Goal: Task Accomplishment & Management: Manage account settings

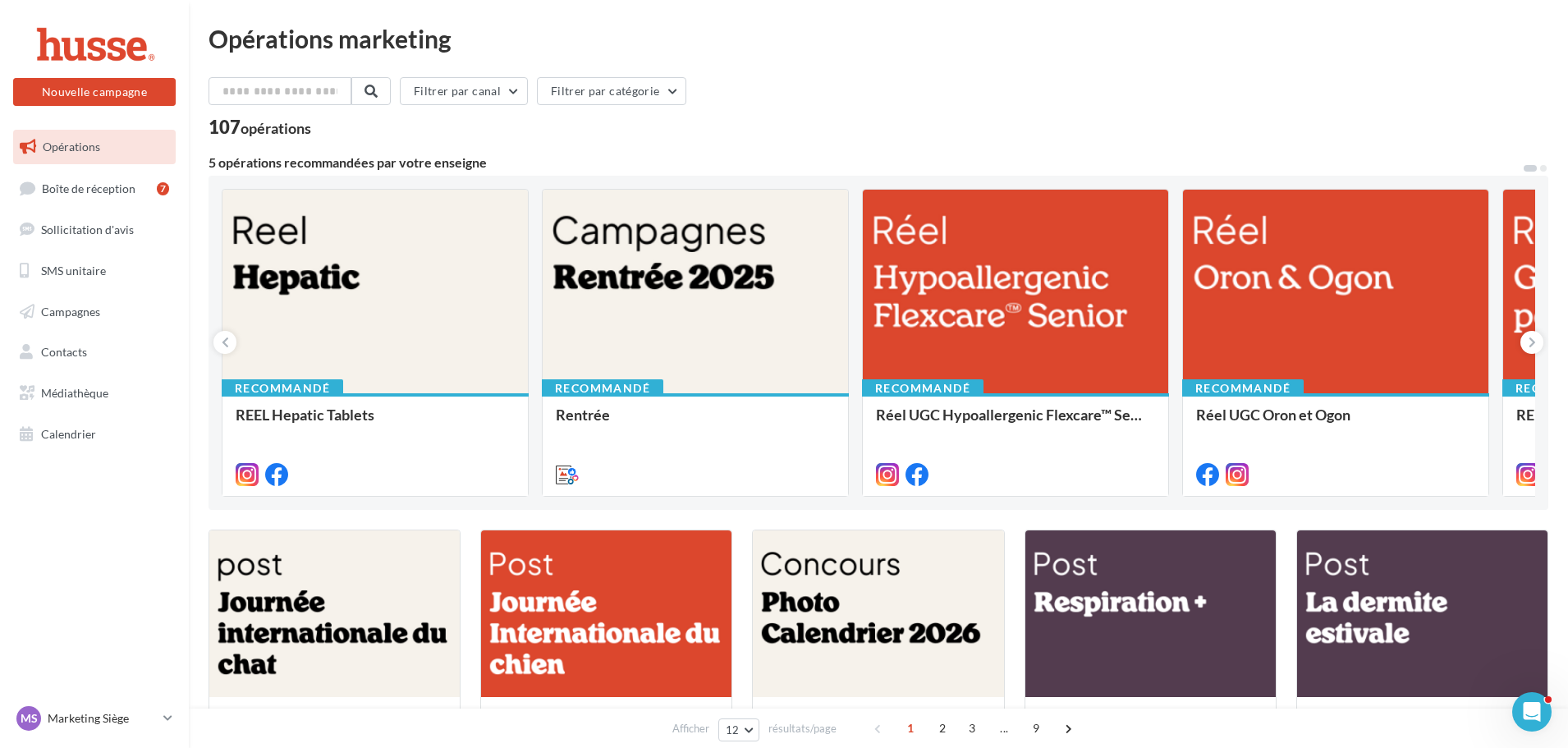
drag, startPoint x: 77, startPoint y: 317, endPoint x: 75, endPoint y: 330, distance: 13.2
click at [77, 317] on span "Campagnes" at bounding box center [70, 311] width 59 height 14
click at [75, 356] on span "Contacts" at bounding box center [63, 352] width 46 height 14
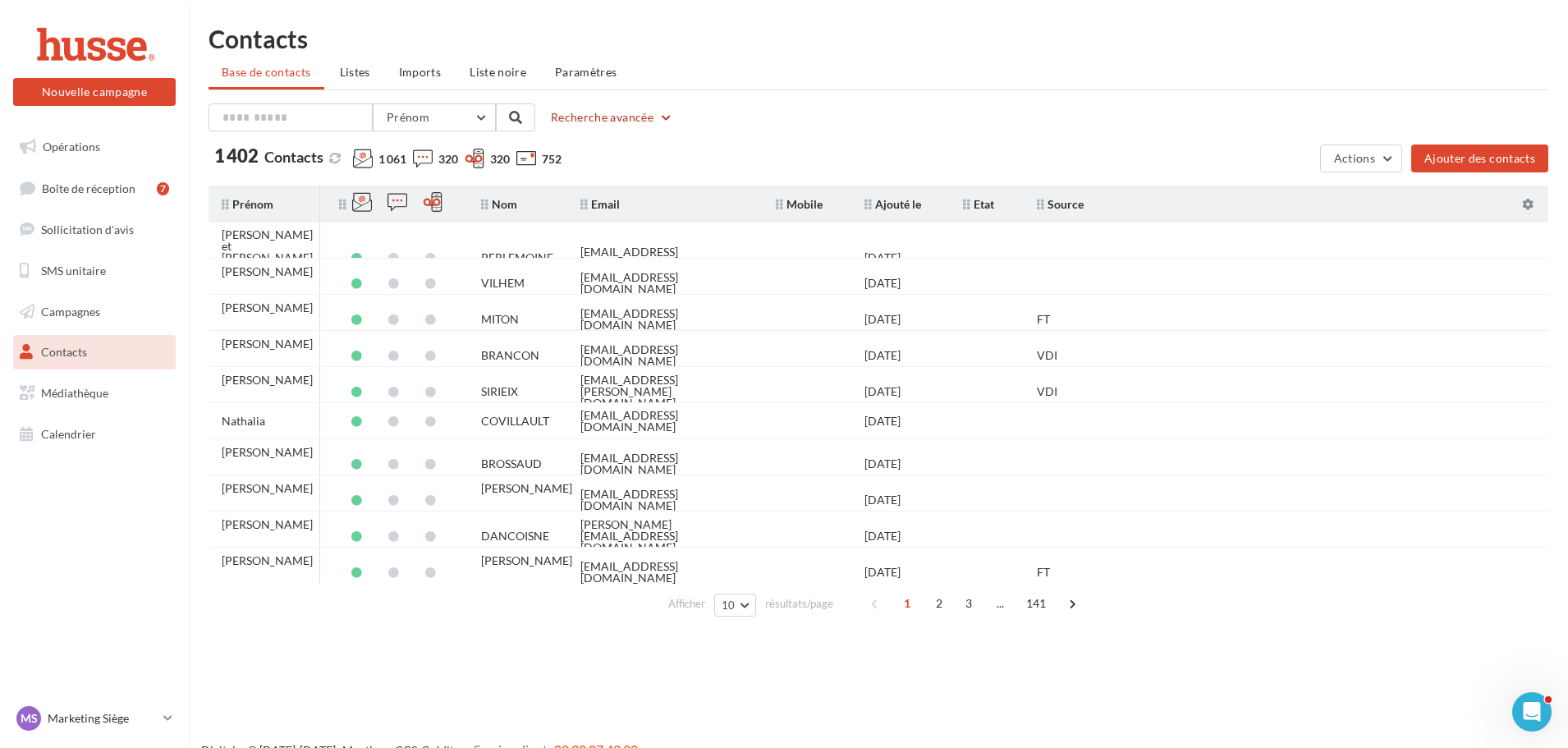
click at [565, 117] on button "Recherche avancée" at bounding box center [612, 117] width 135 height 20
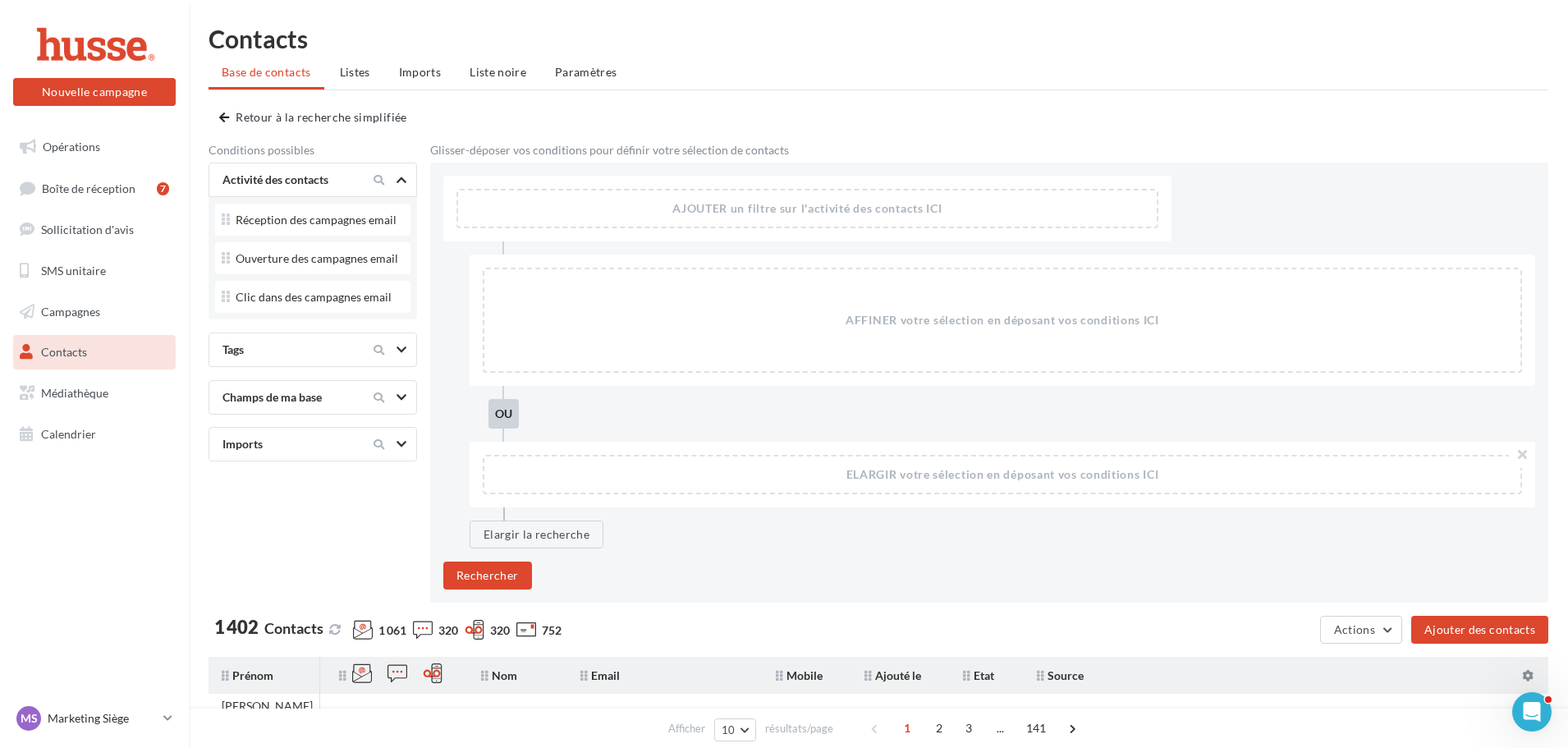
click at [297, 350] on div "Tags" at bounding box center [284, 350] width 138 height 16
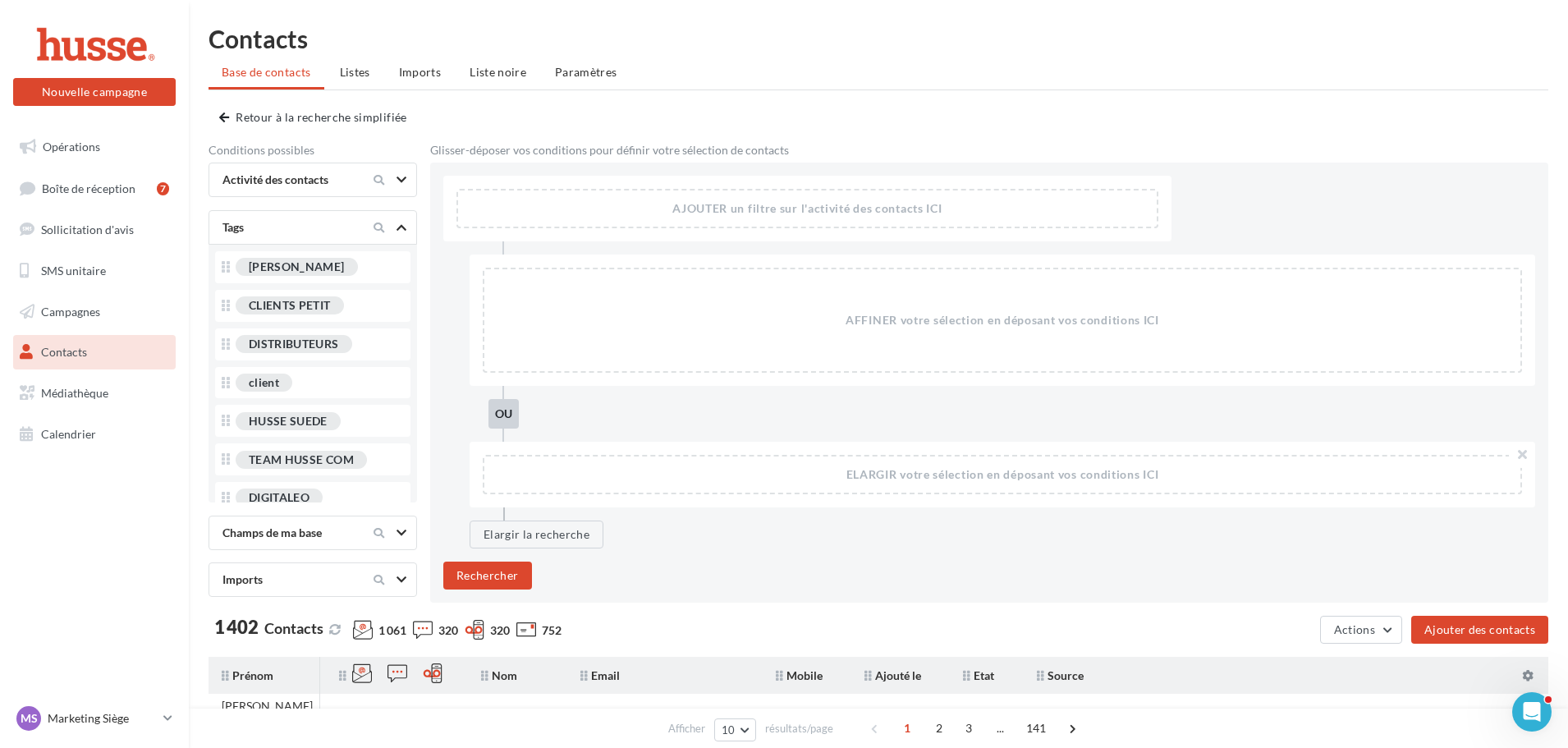
click at [323, 133] on div "Prénom Prénom Nom Email Mobile Téléphone Fixe Retour à la recherche simplifiée …" at bounding box center [878, 353] width 1340 height 500
click at [319, 118] on button "Retour à la recherche simplifiée" at bounding box center [317, 117] width 194 height 20
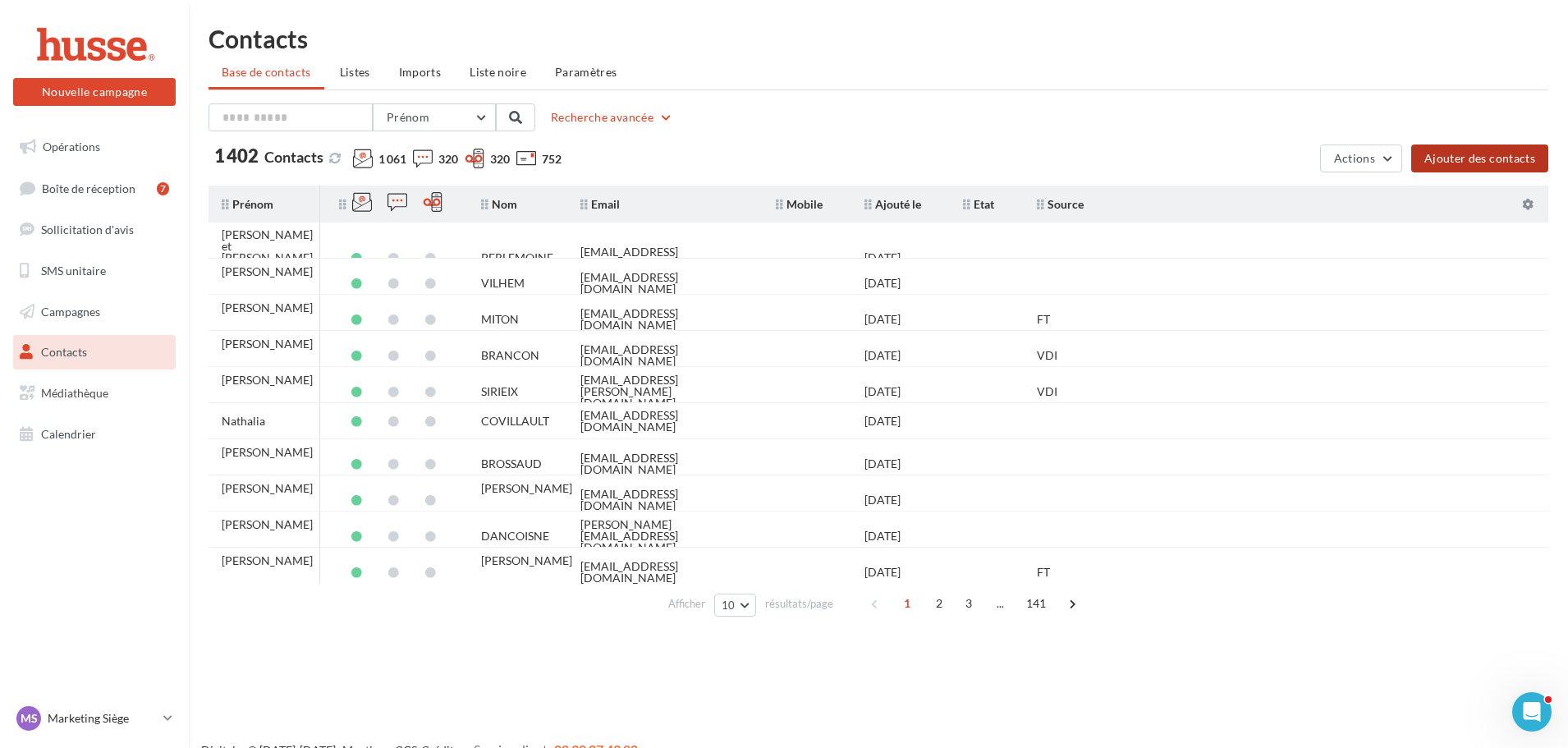
click at [1530, 152] on button "Ajouter des contacts" at bounding box center [1480, 159] width 137 height 28
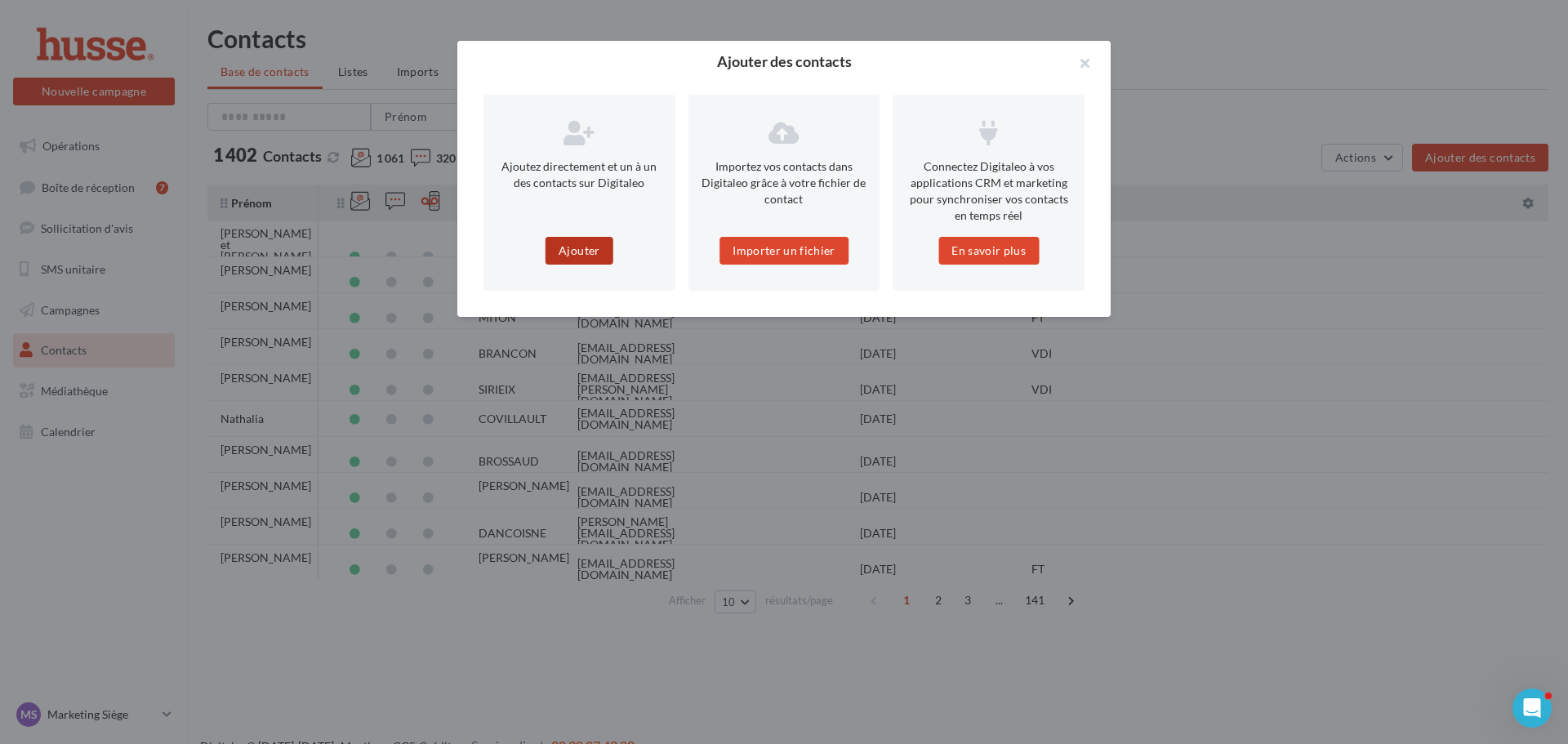
click at [593, 252] on button "Ajouter" at bounding box center [579, 251] width 67 height 28
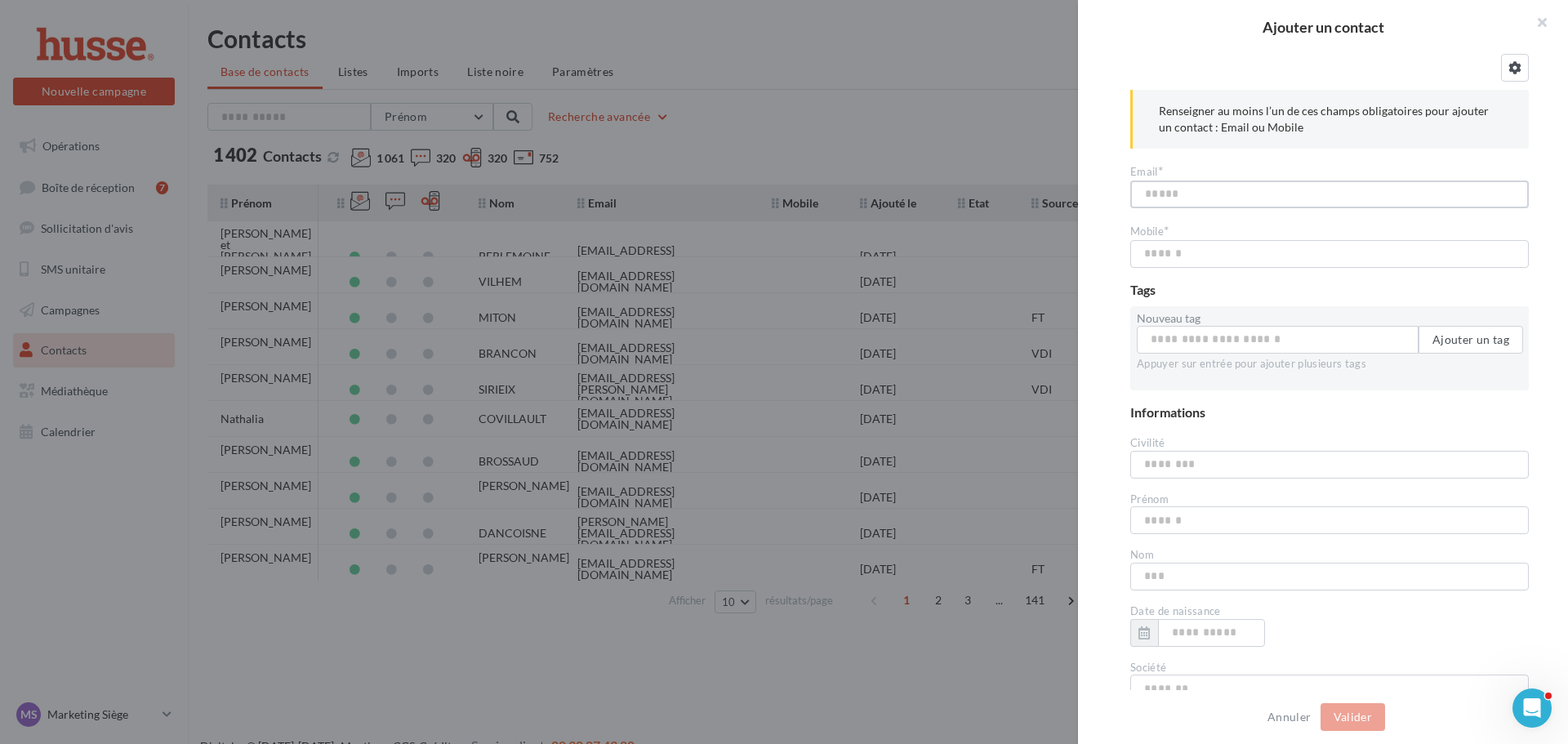
click at [1202, 189] on input "text" at bounding box center [1330, 194] width 399 height 28
paste input "**********"
type input "**********"
click at [1196, 321] on label "Nouveau tag" at bounding box center [1330, 318] width 386 height 11
click at [1196, 326] on input "Nouveau tag" at bounding box center [1278, 340] width 282 height 28
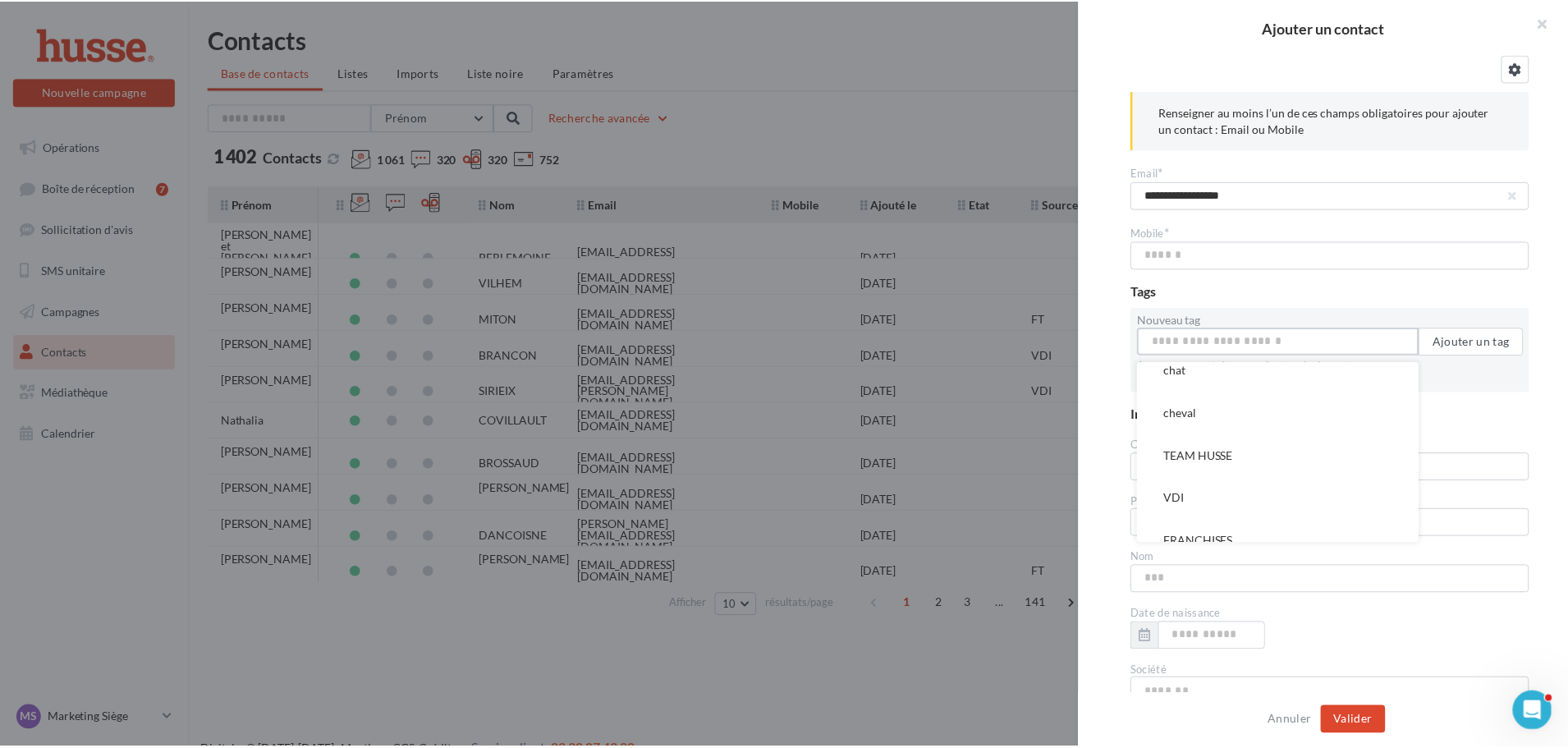
scroll to position [460, 0]
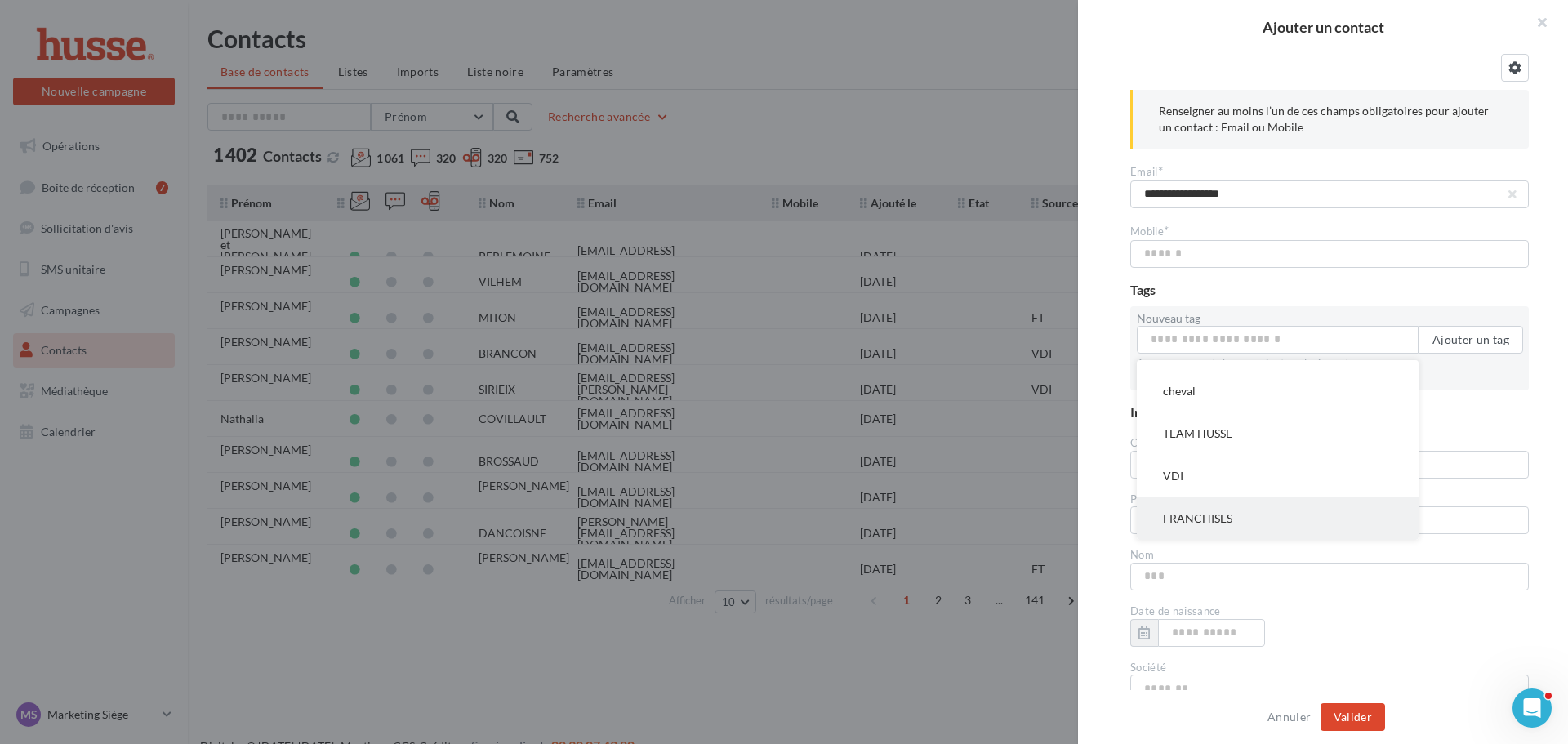
click at [1201, 505] on button "FRANCHISES" at bounding box center [1278, 518] width 282 height 42
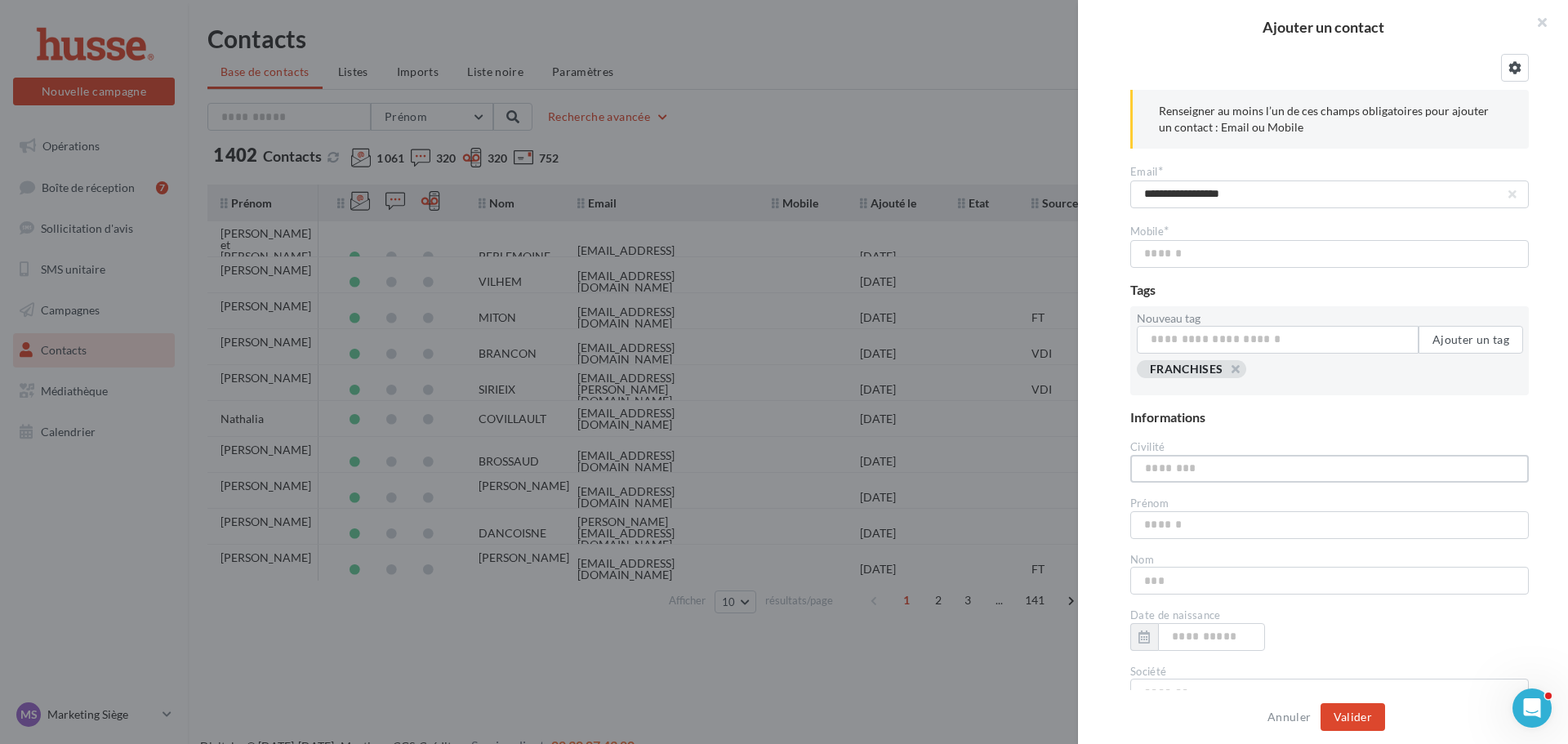
click at [1204, 470] on input "text" at bounding box center [1330, 469] width 399 height 28
click at [1205, 518] on input "text" at bounding box center [1330, 526] width 399 height 28
type input "*******"
type input "******"
click at [1364, 717] on button "Valider" at bounding box center [1353, 717] width 65 height 28
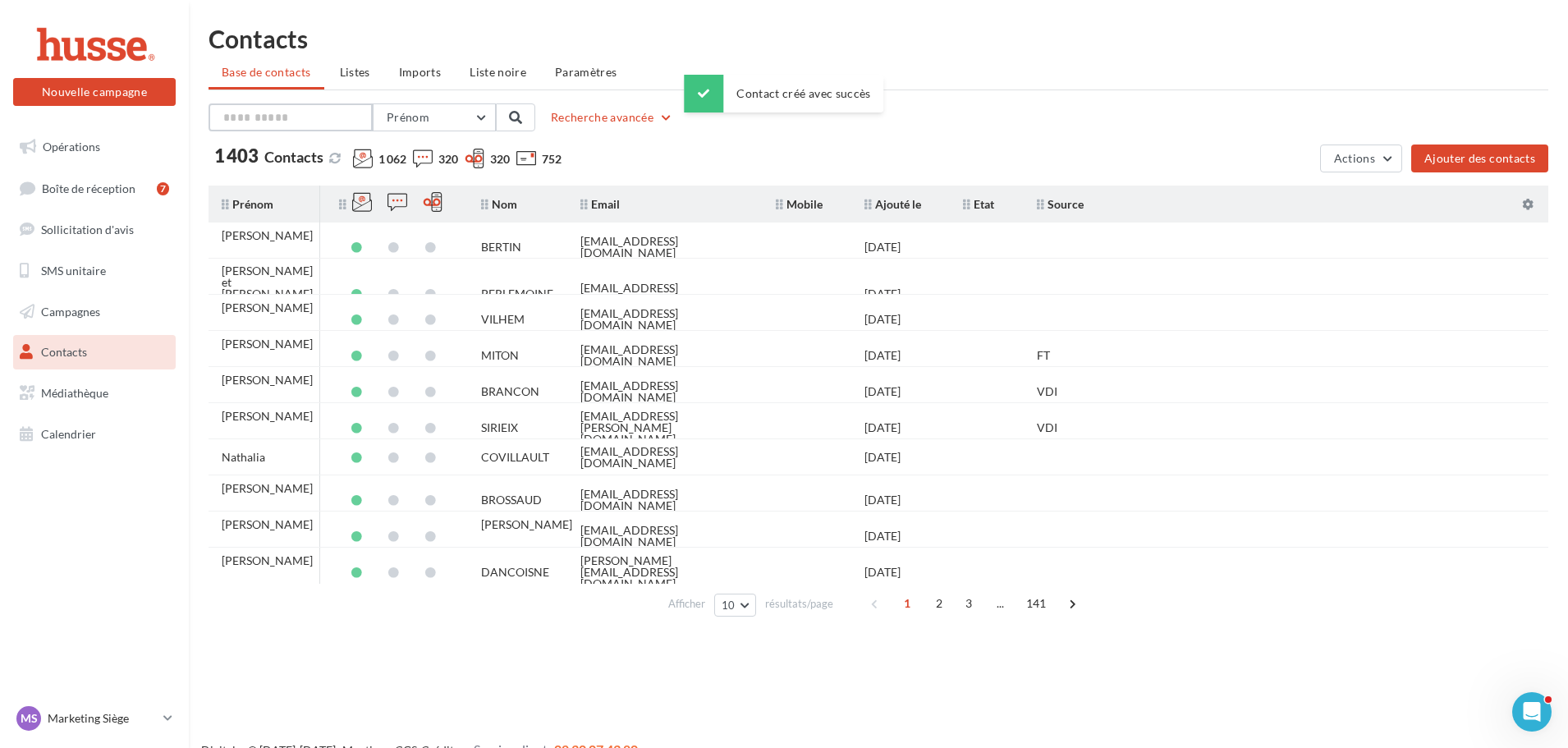
click at [300, 117] on input "text" at bounding box center [290, 117] width 164 height 28
type input "*******"
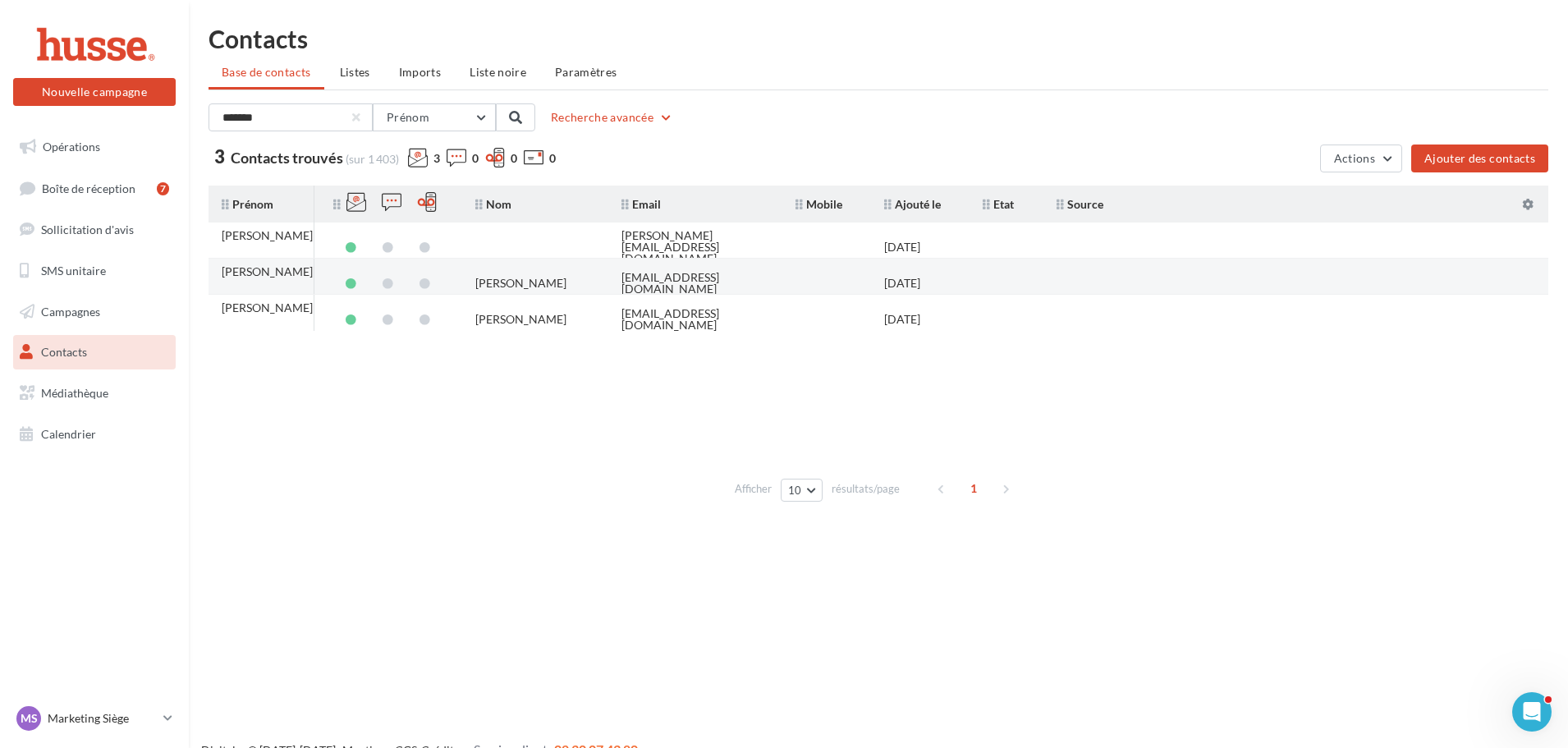
click at [591, 266] on td "JOULIE JACQUES" at bounding box center [535, 284] width 146 height 36
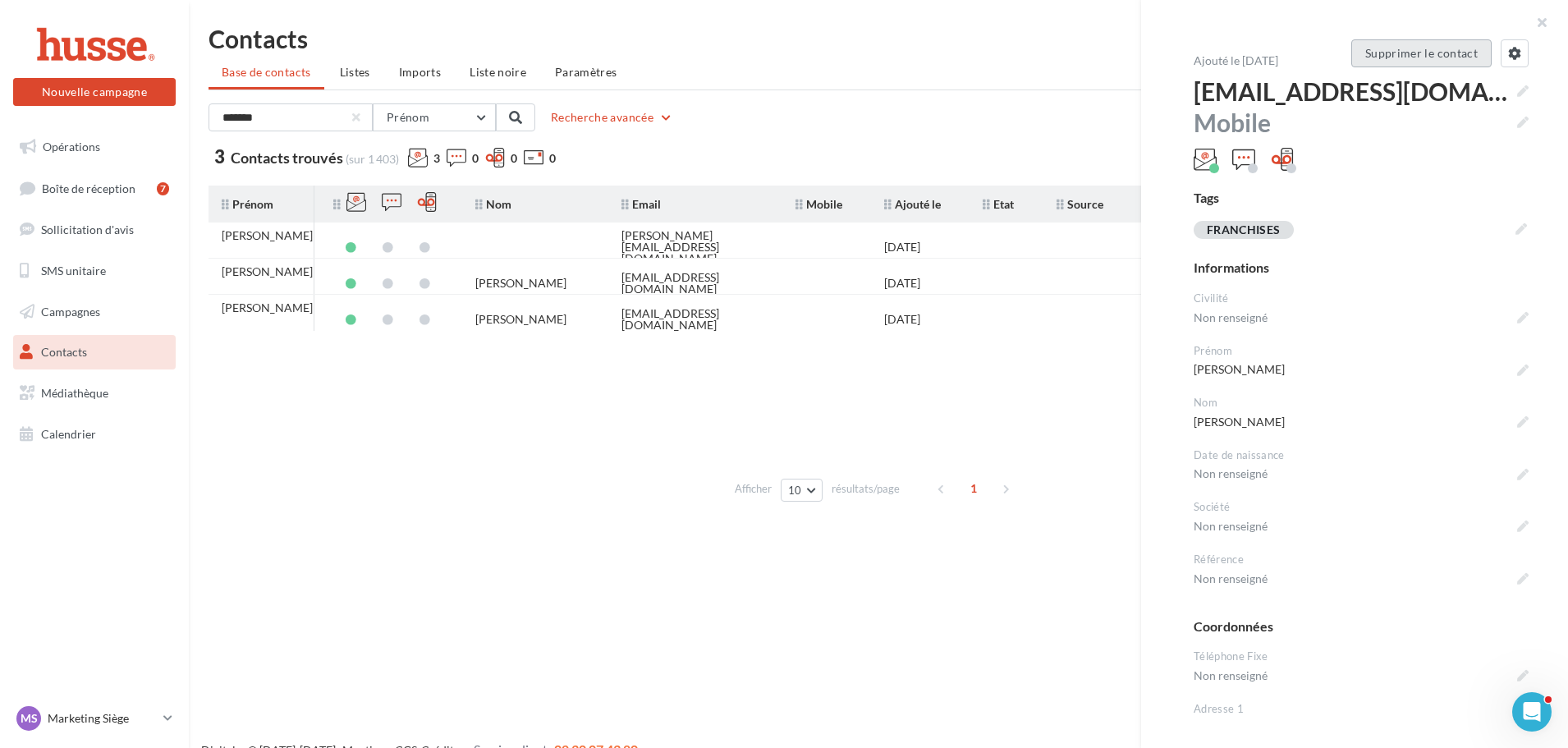
click at [1467, 52] on button "Supprimer le contact" at bounding box center [1421, 53] width 140 height 28
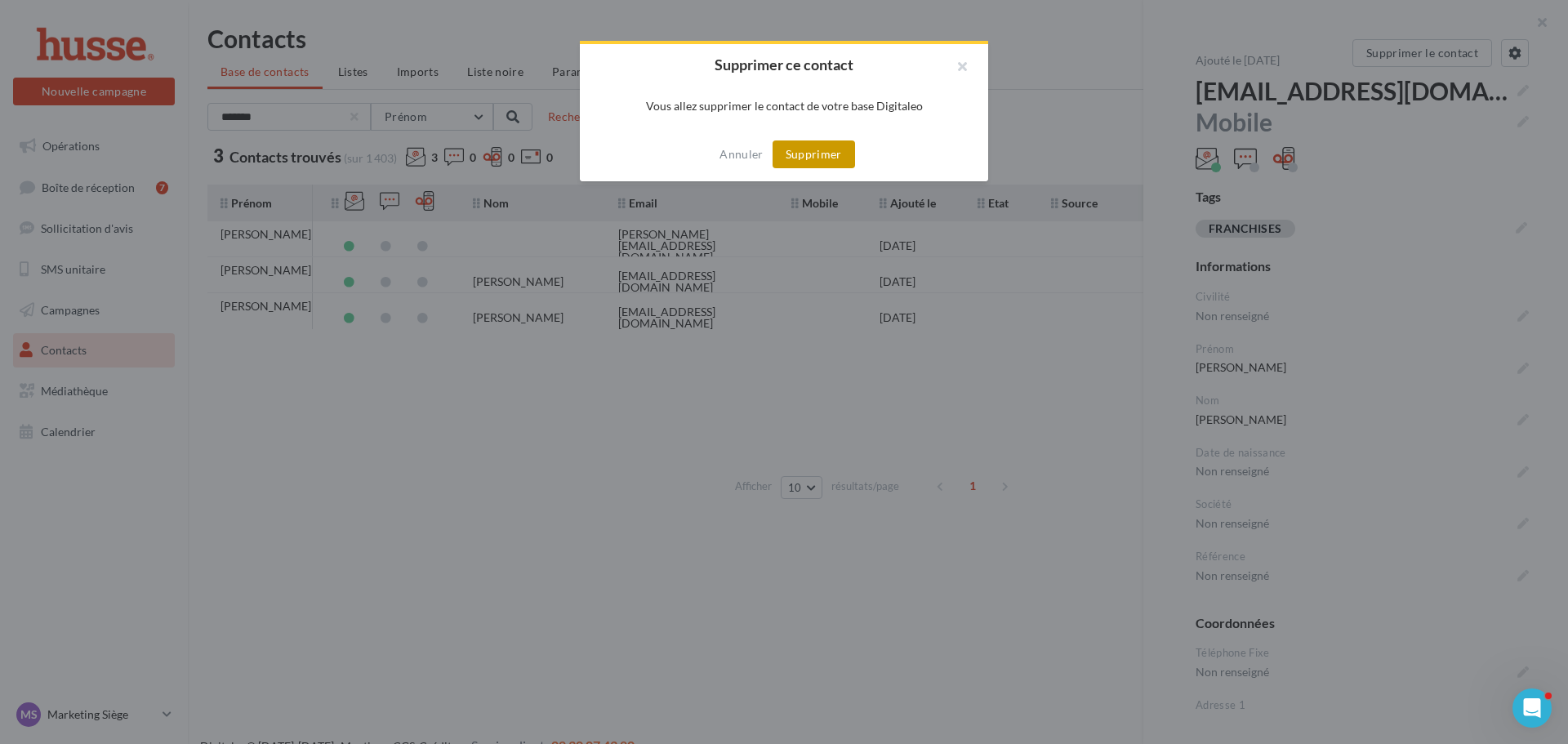
click at [832, 153] on button "Supprimer" at bounding box center [814, 154] width 83 height 28
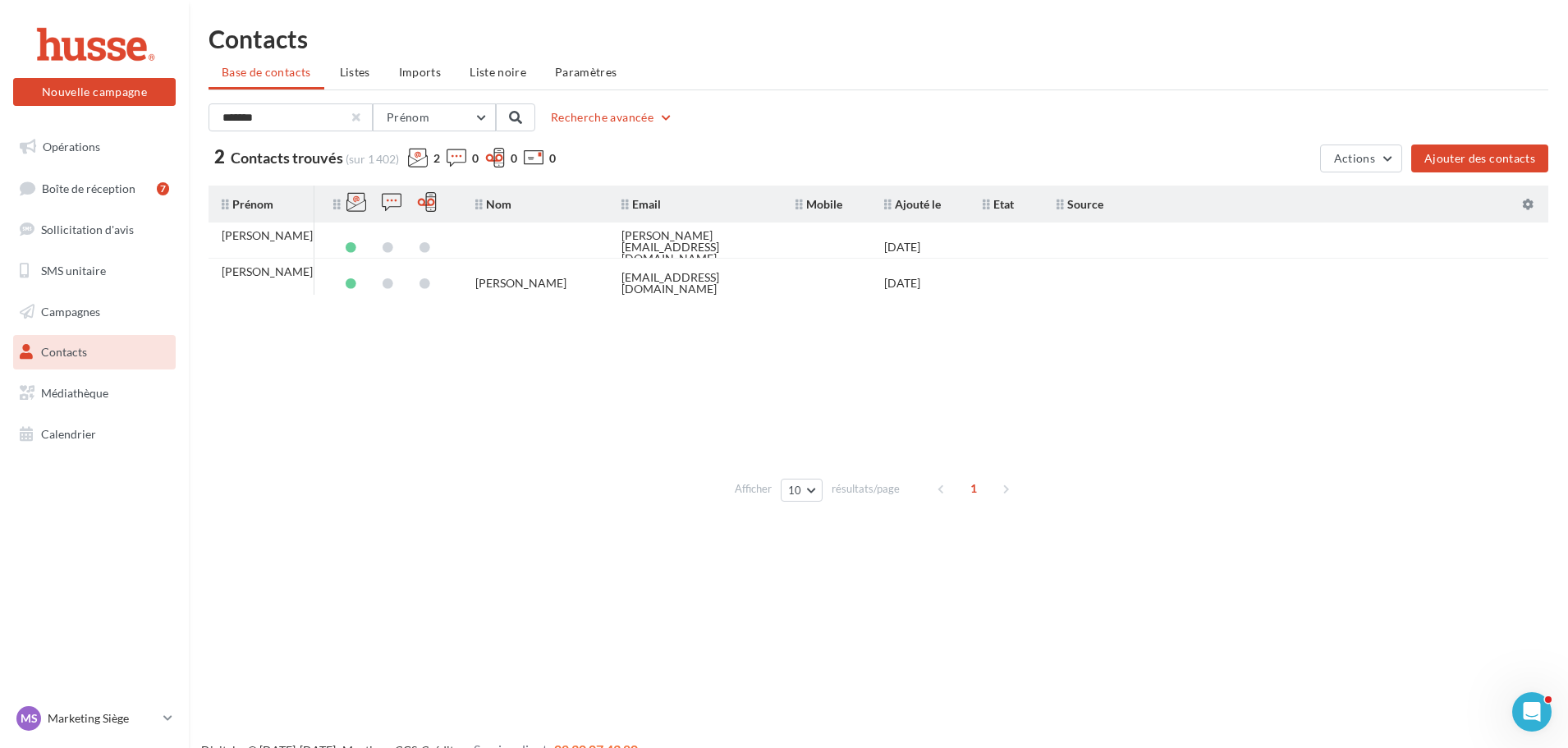
click at [356, 115] on div at bounding box center [356, 118] width 7 height 7
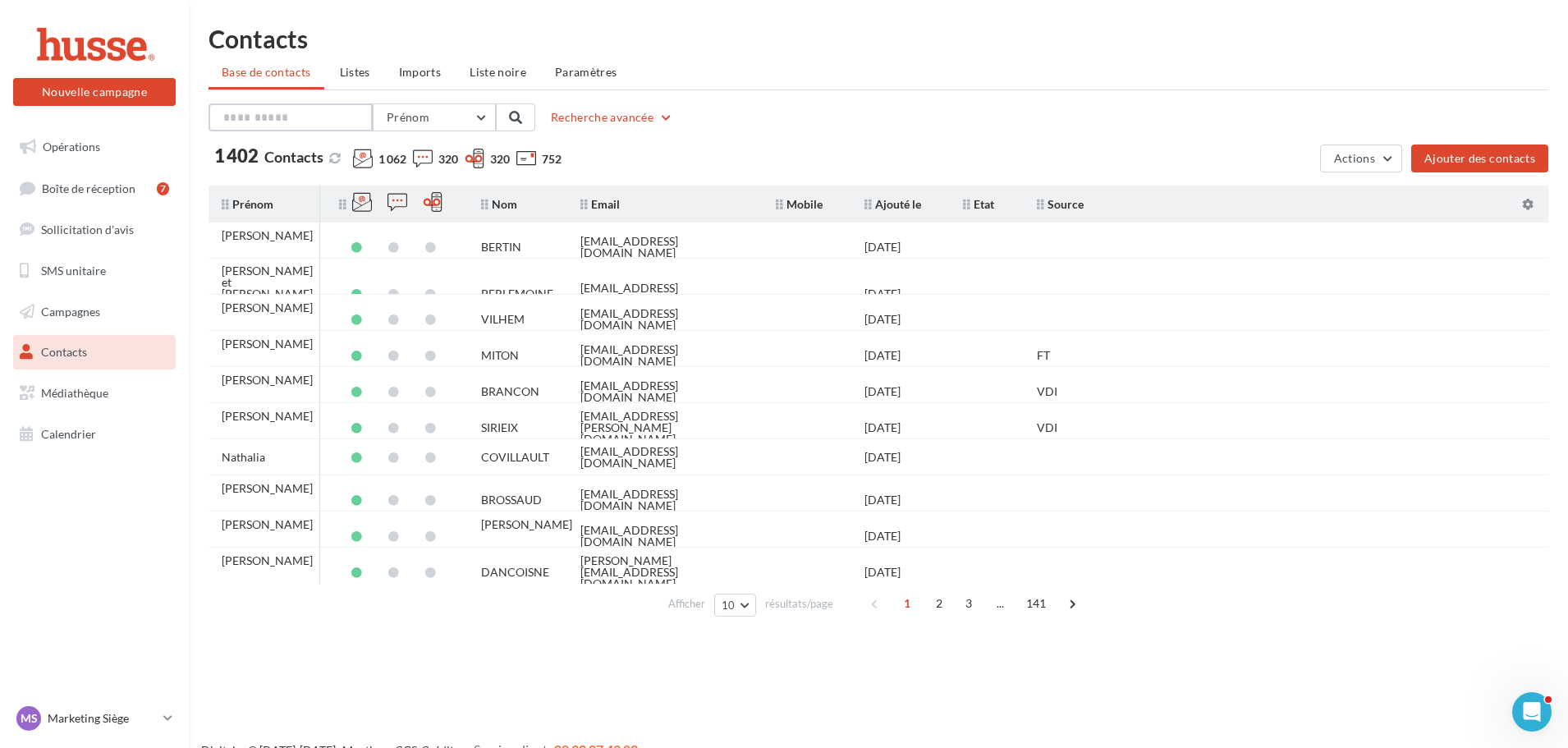
click at [246, 118] on input "text" at bounding box center [290, 117] width 164 height 28
type input "*******"
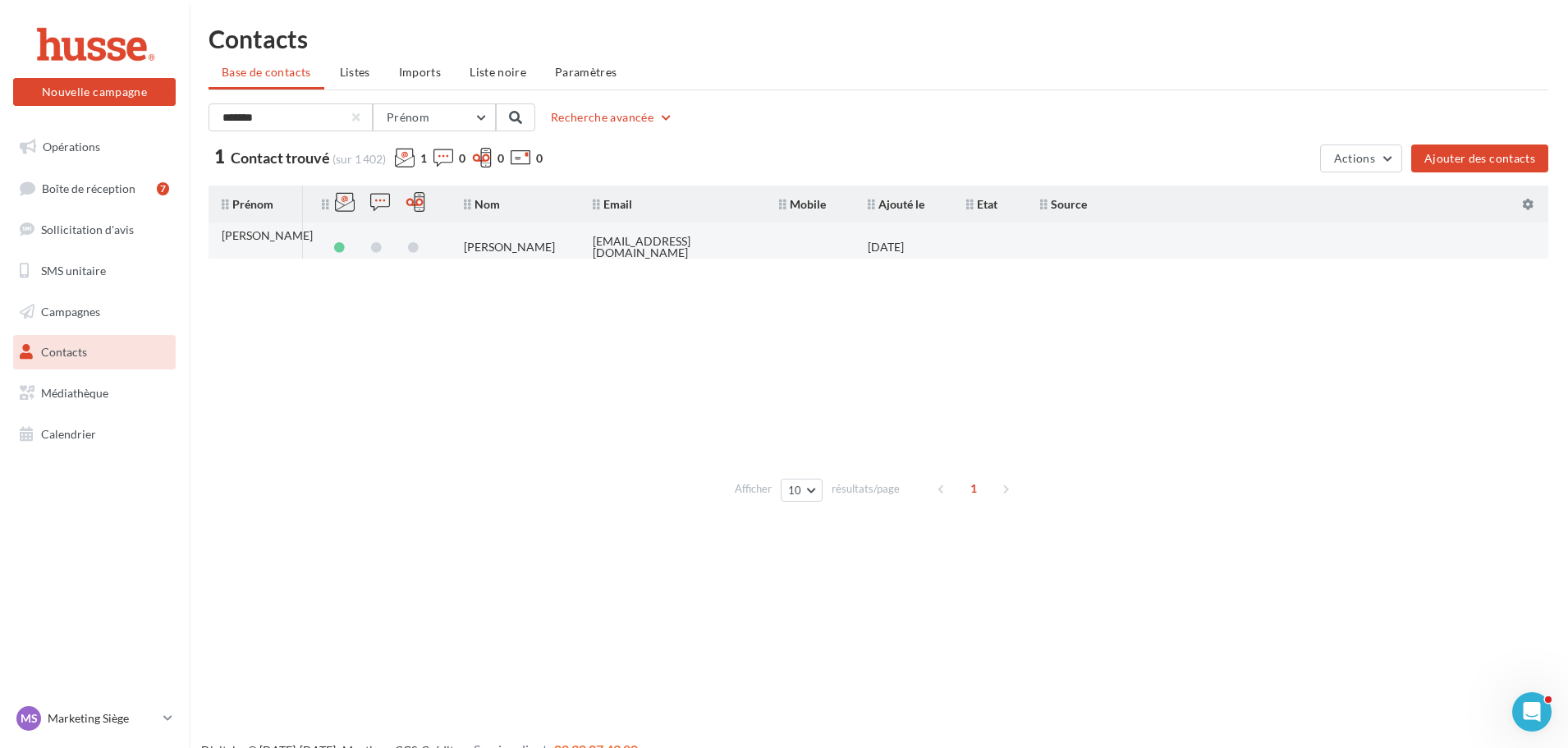
click at [520, 241] on div "CHATELAIN Pauline" at bounding box center [509, 246] width 91 height 11
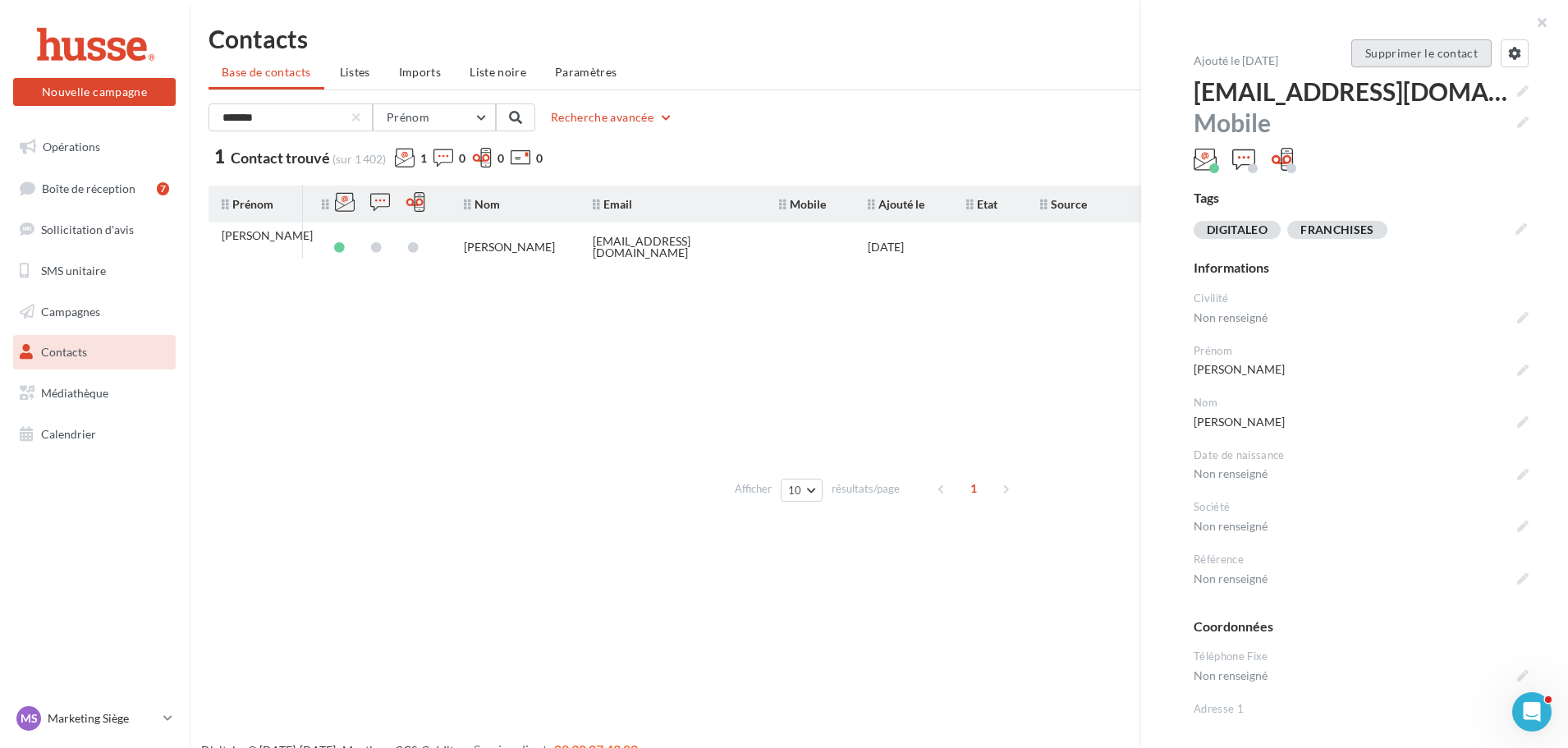
click at [1423, 48] on button "Supprimer le contact" at bounding box center [1421, 53] width 140 height 28
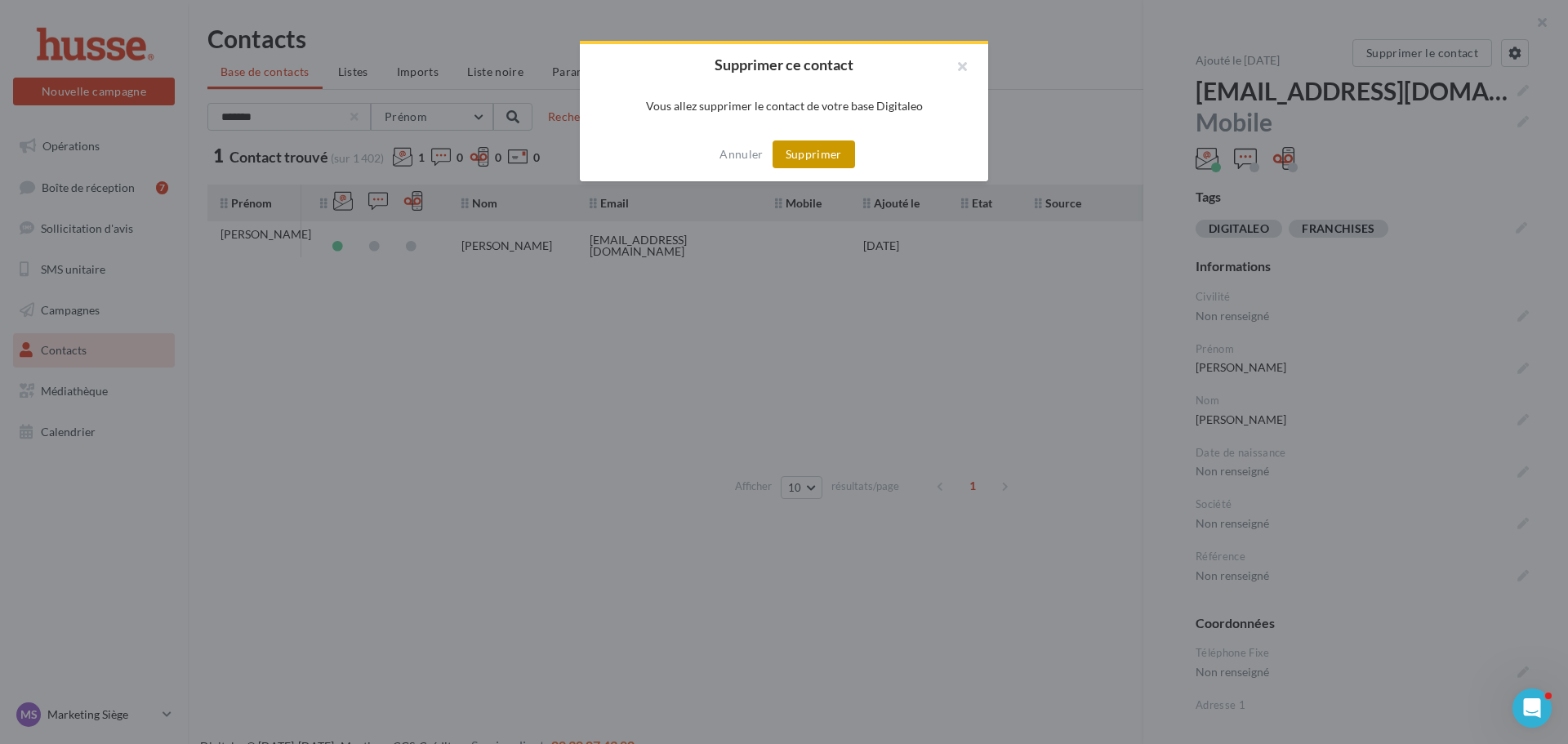
click at [838, 161] on button "Supprimer" at bounding box center [814, 154] width 83 height 28
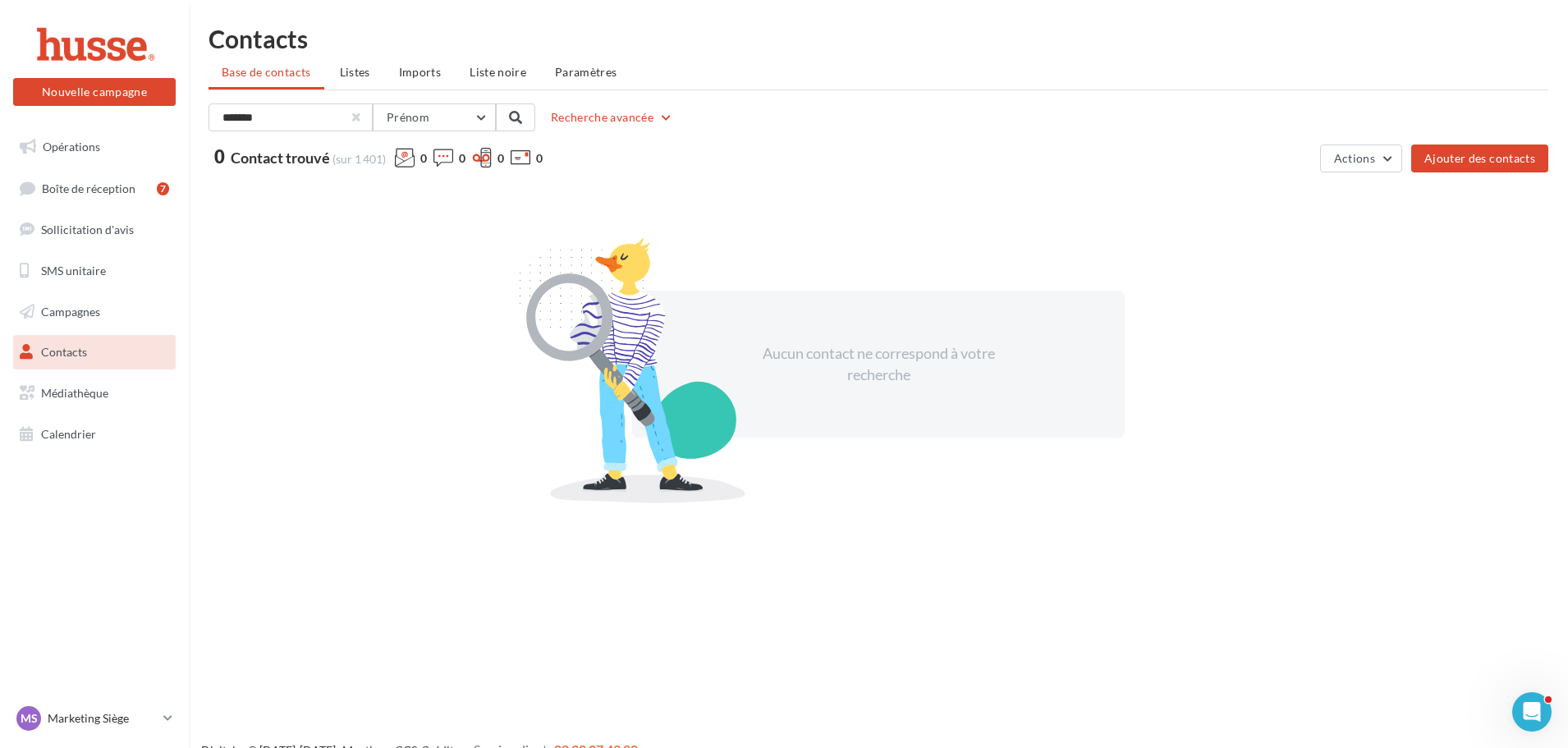
click at [356, 120] on div at bounding box center [356, 118] width 7 height 7
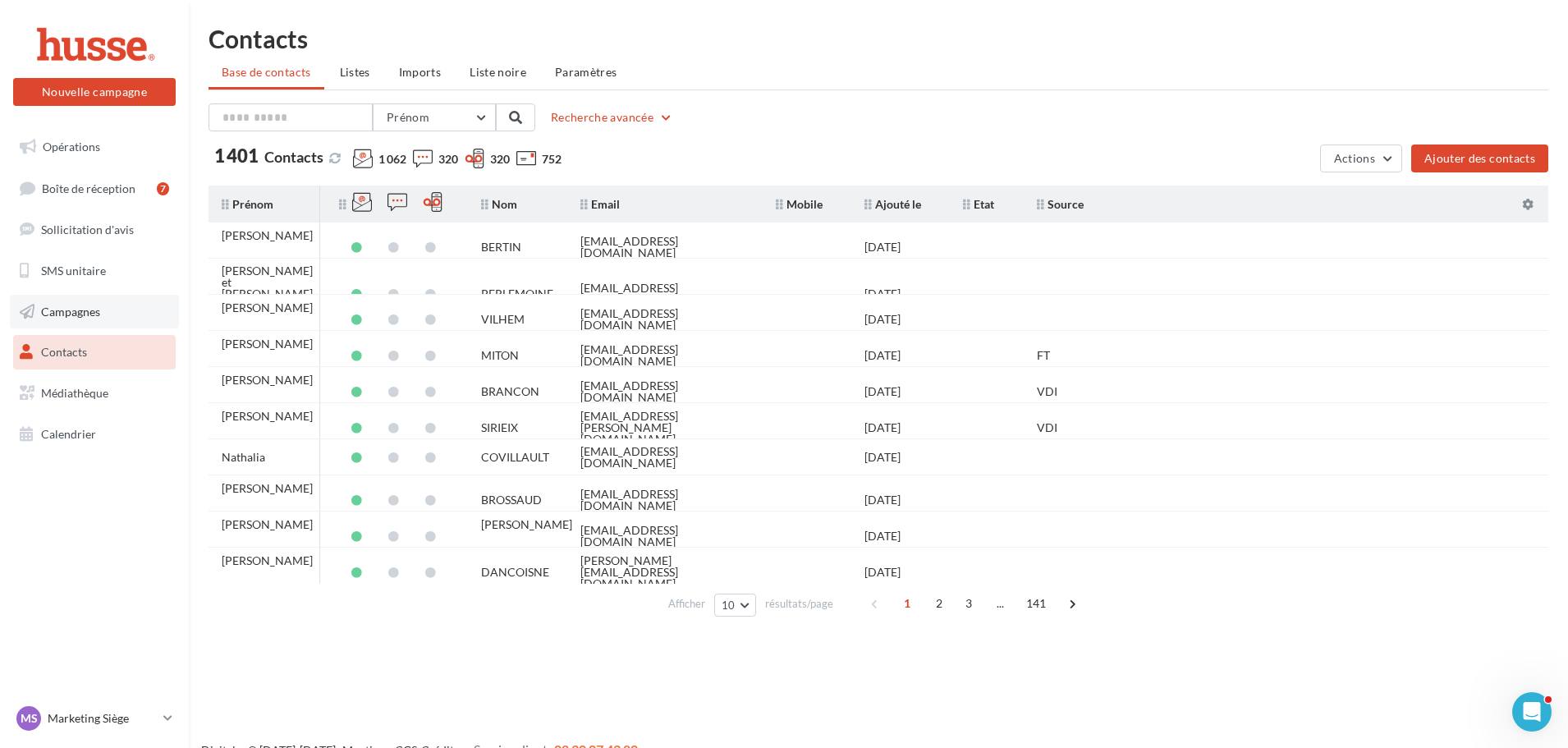
click at [131, 312] on link "Campagnes" at bounding box center [94, 312] width 169 height 35
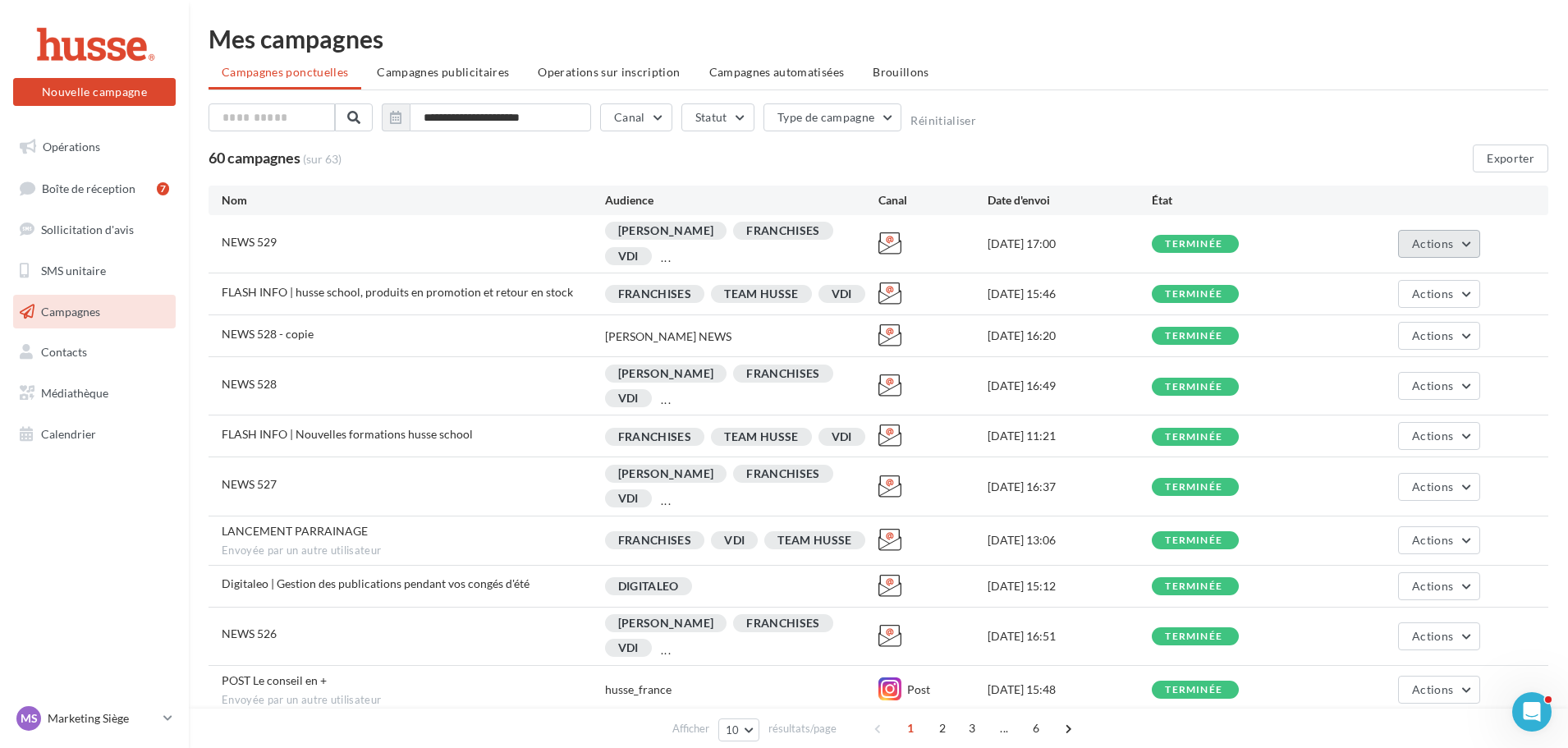
click at [1422, 233] on button "Actions" at bounding box center [1439, 244] width 82 height 28
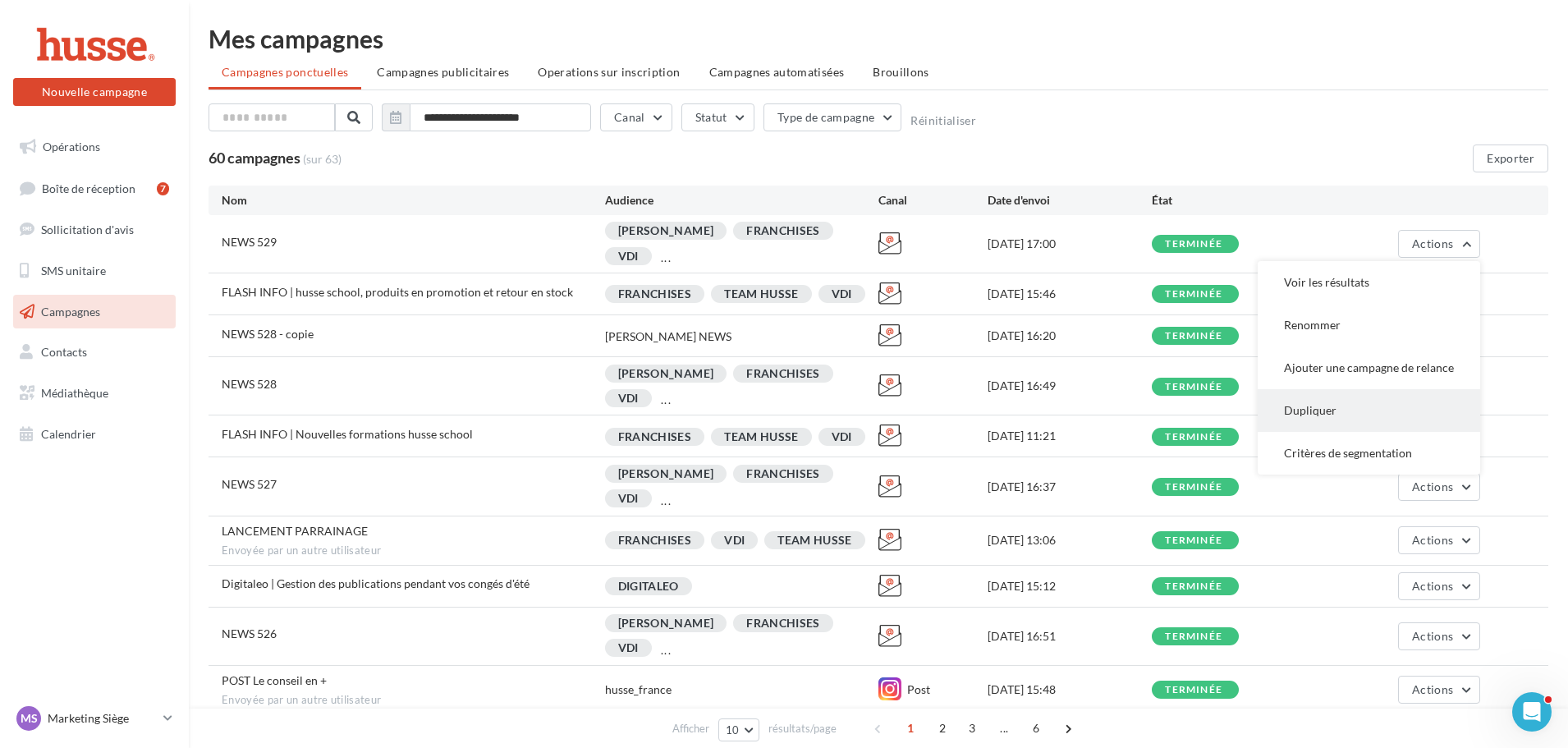
click at [1328, 403] on button "Dupliquer" at bounding box center [1369, 410] width 223 height 43
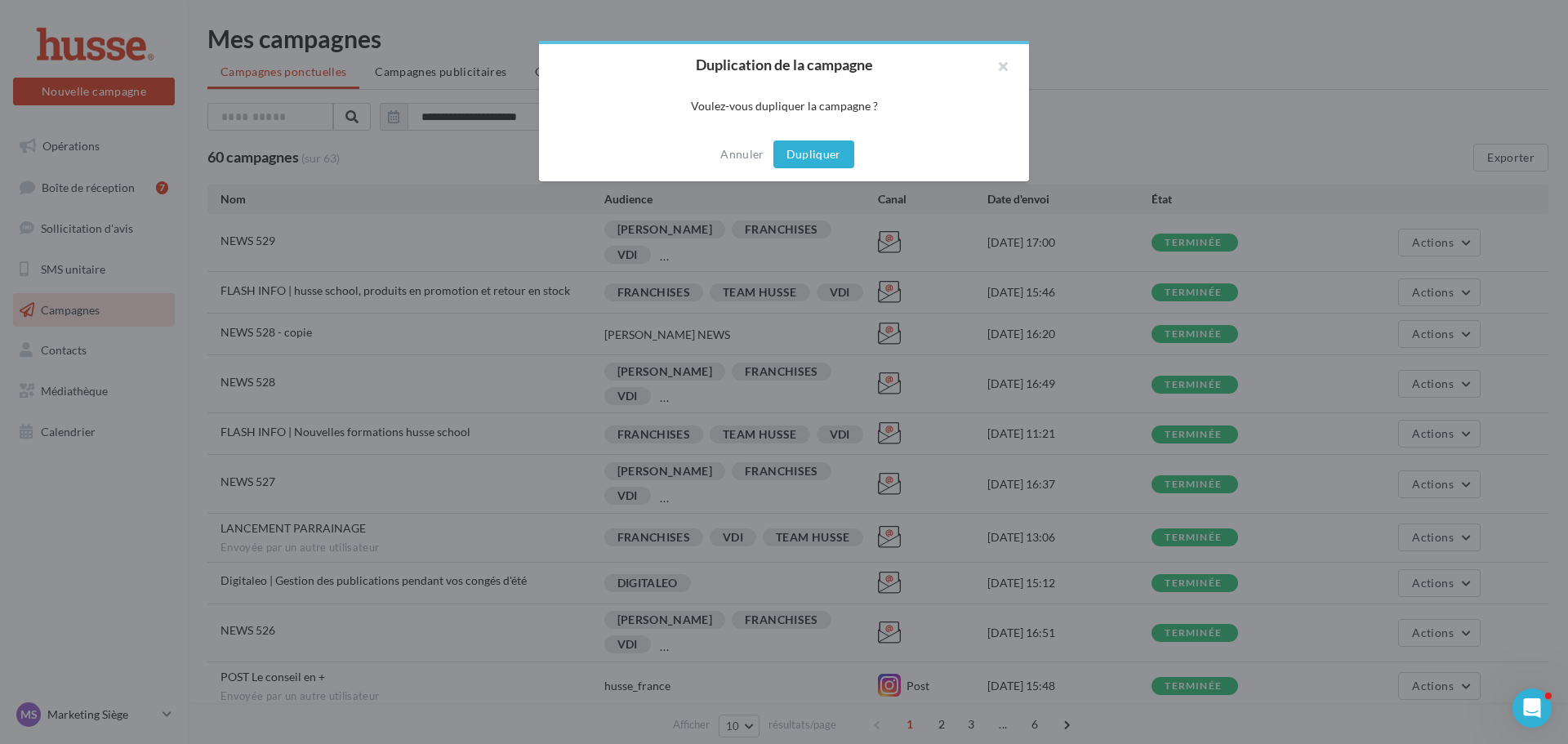
click at [820, 147] on button "Dupliquer" at bounding box center [814, 154] width 81 height 28
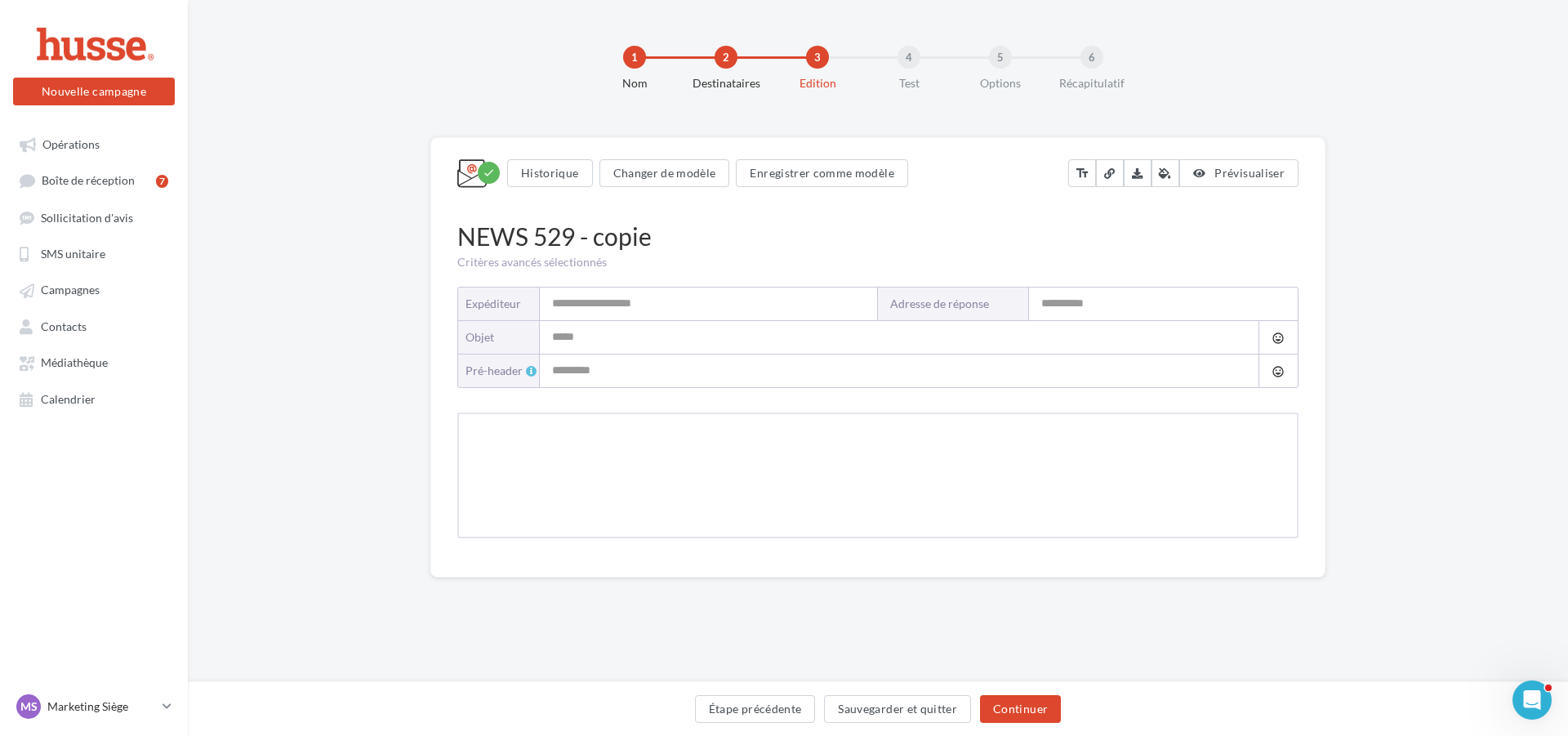
type input "**********"
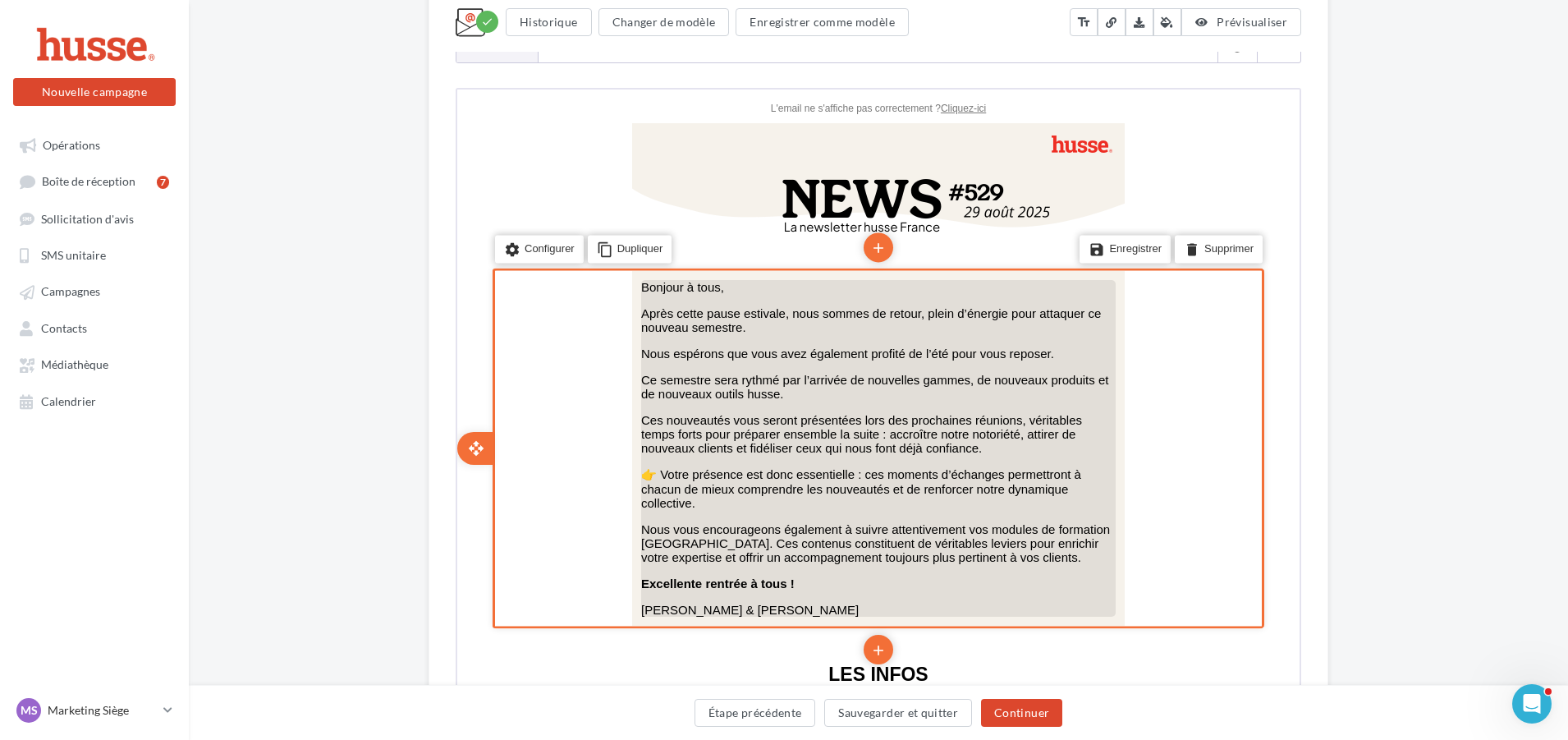
scroll to position [329, 0]
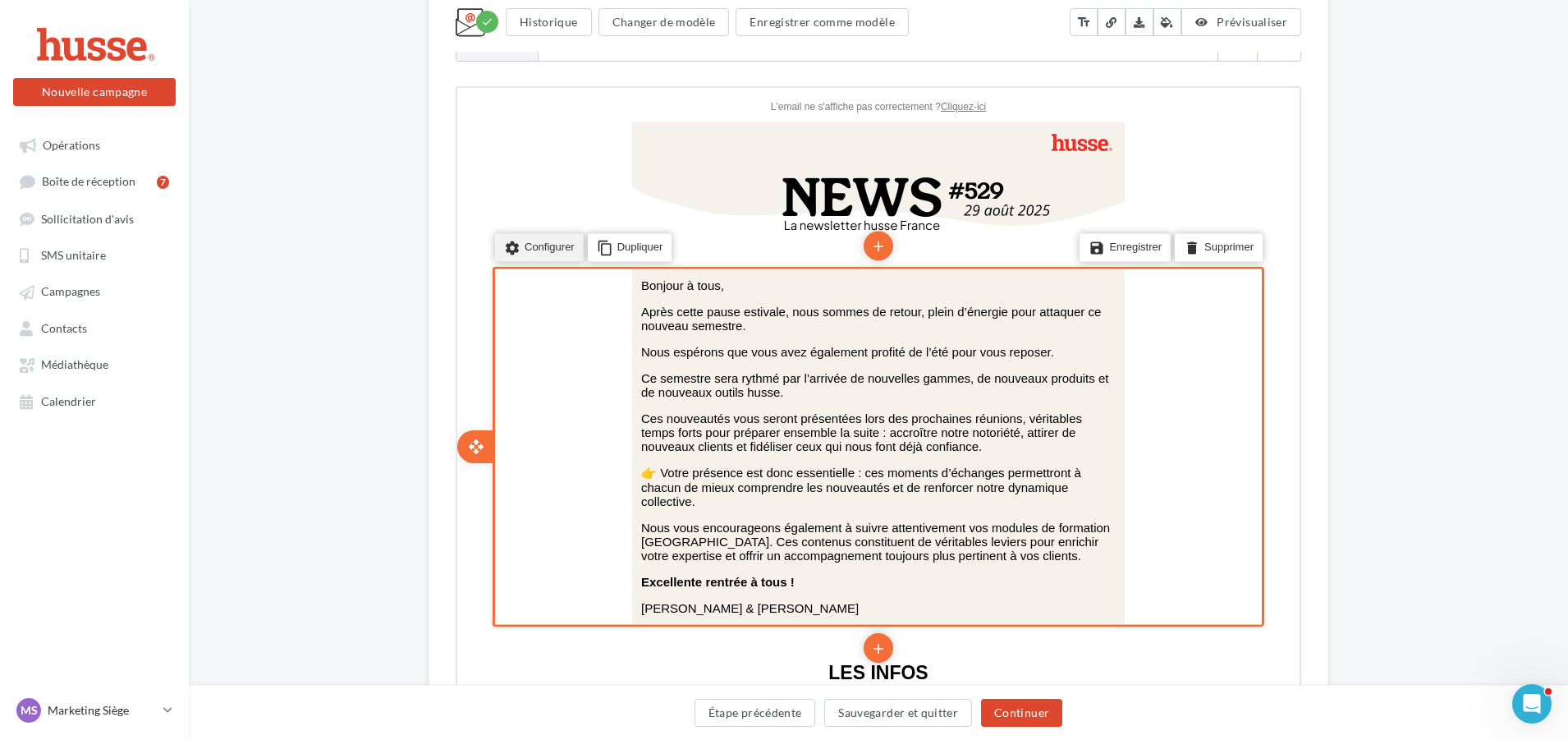
click at [529, 249] on li "settings Configurer" at bounding box center [538, 246] width 88 height 28
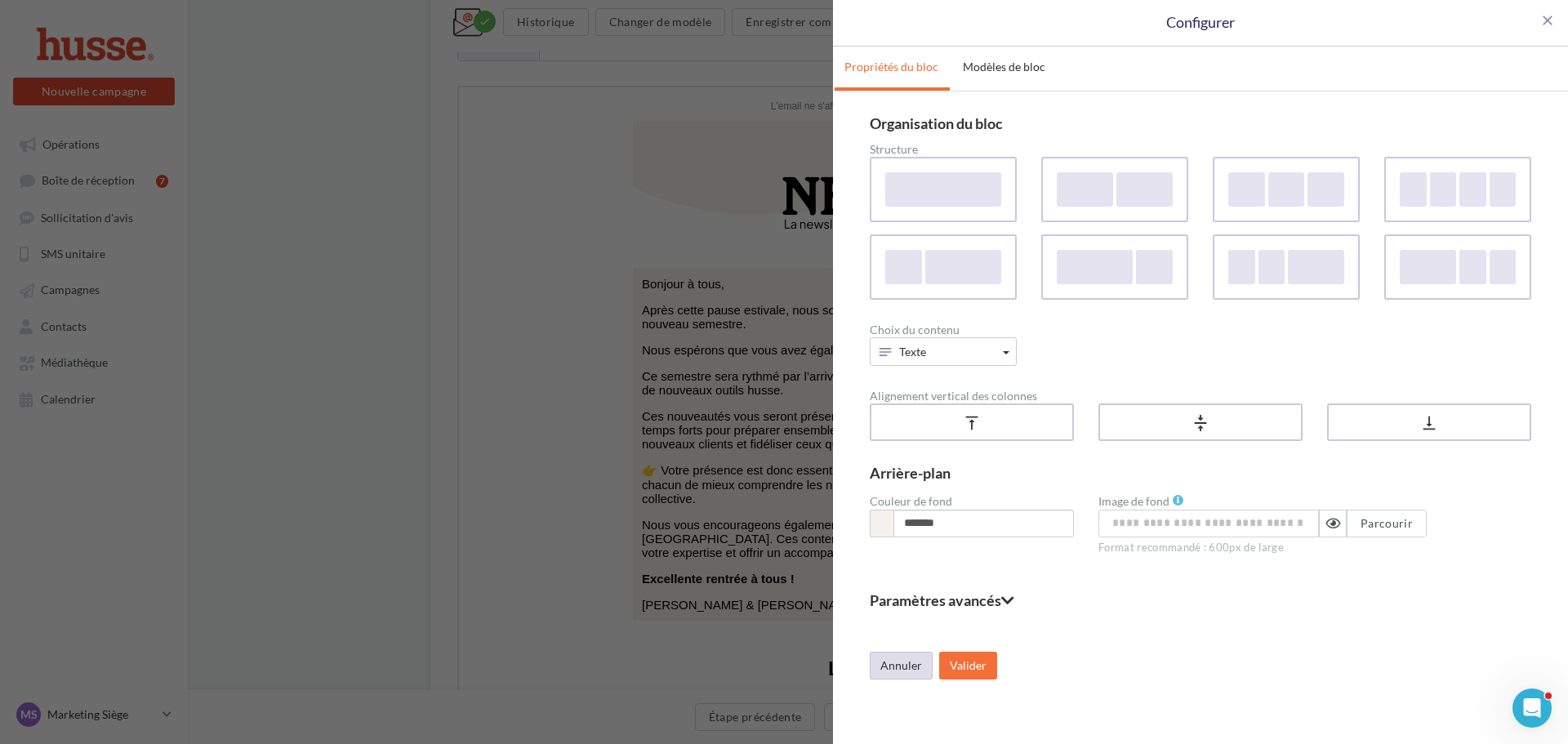
click at [904, 671] on button "Annuler" at bounding box center [901, 665] width 63 height 28
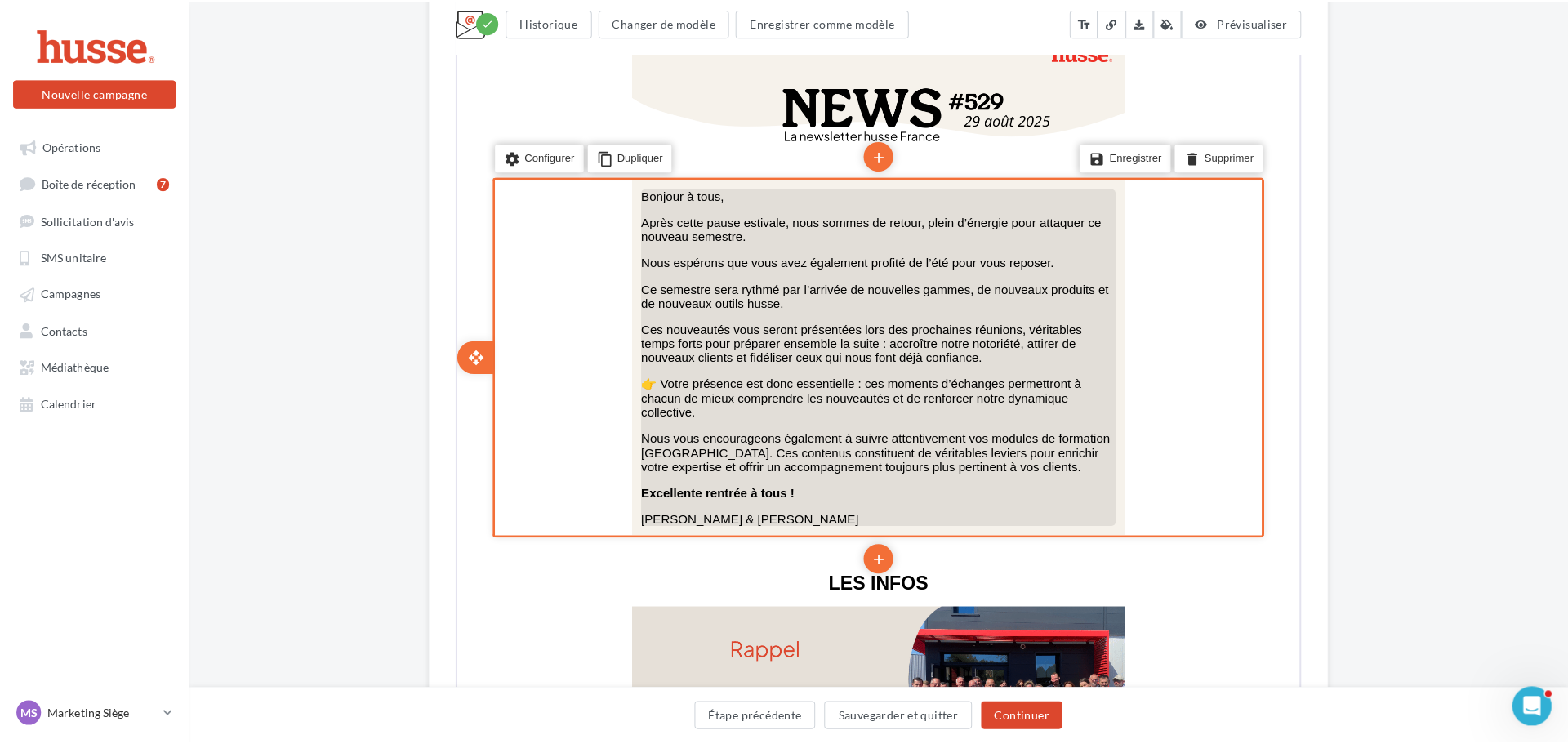
scroll to position [408, 0]
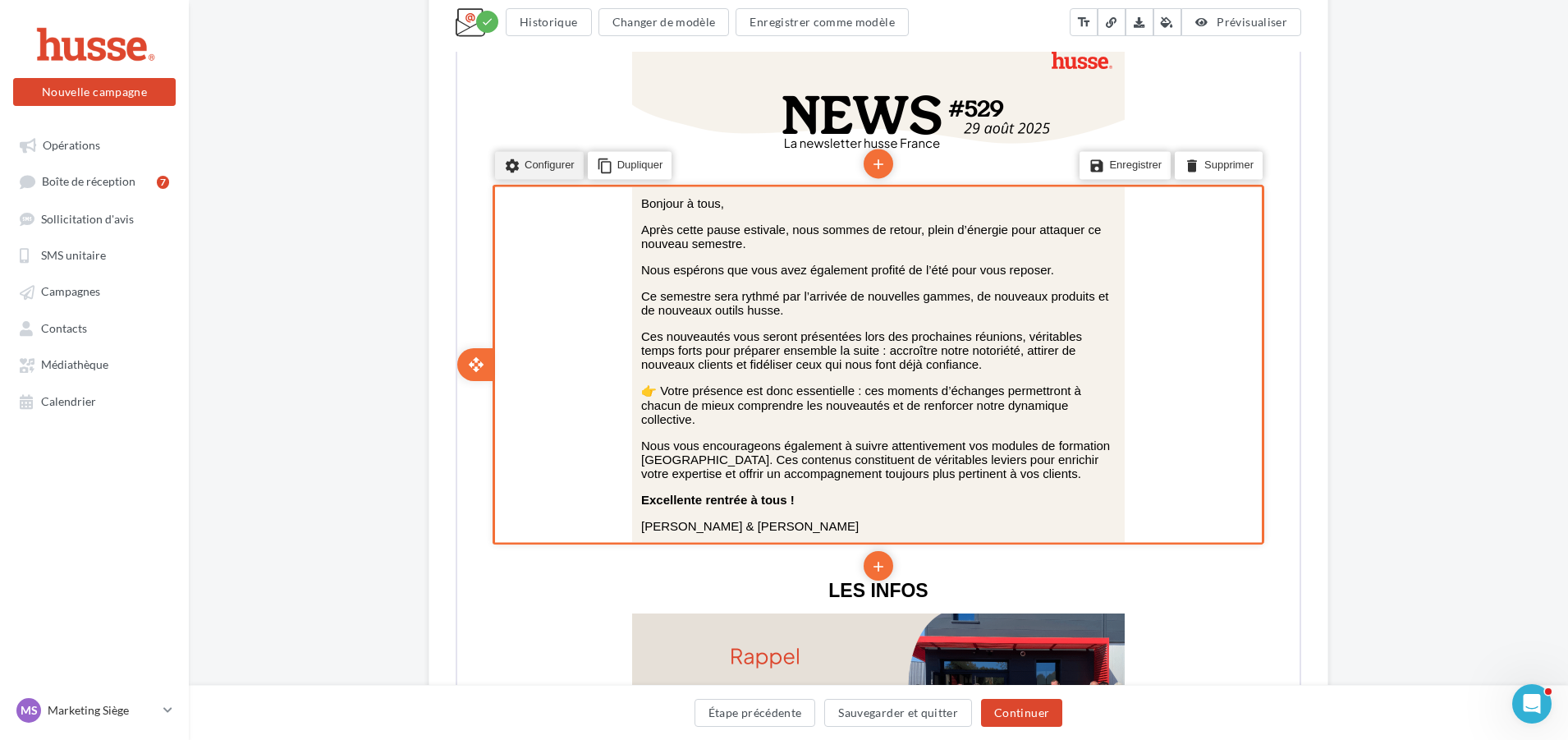
click at [557, 162] on li "settings Configurer" at bounding box center [538, 163] width 88 height 28
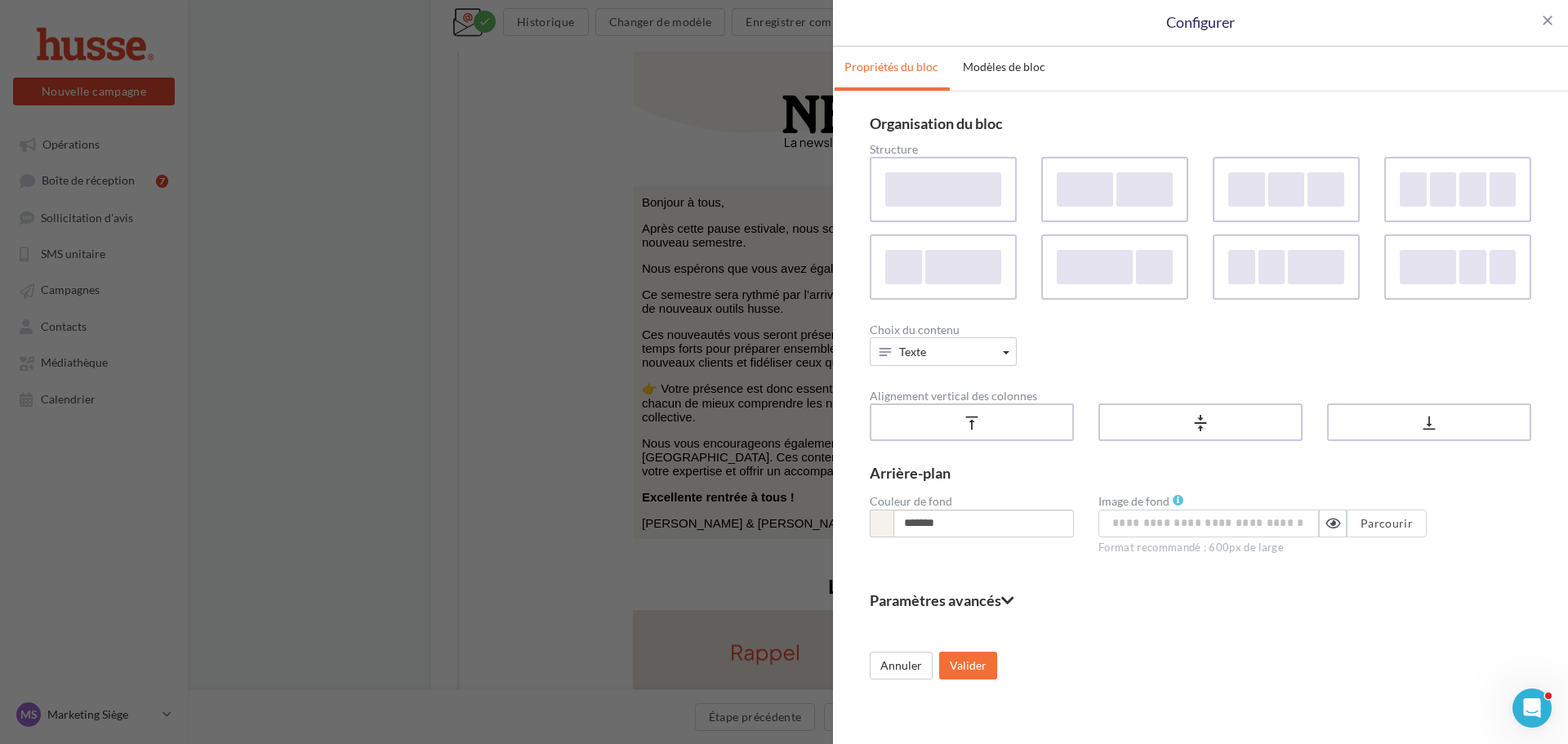
click at [962, 596] on fieldset "Paramètres avancés" at bounding box center [1200, 600] width 662 height 15
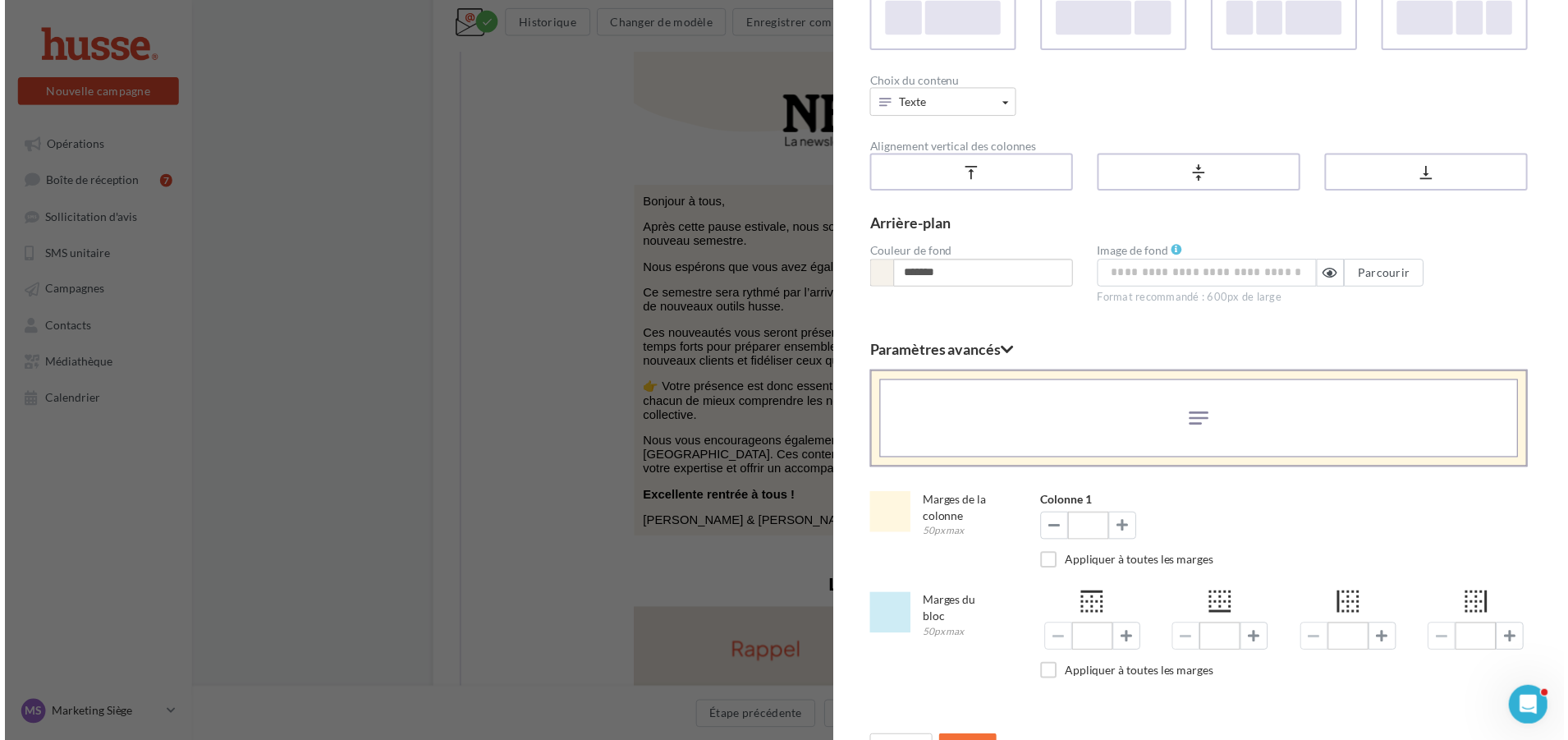
scroll to position [285, 0]
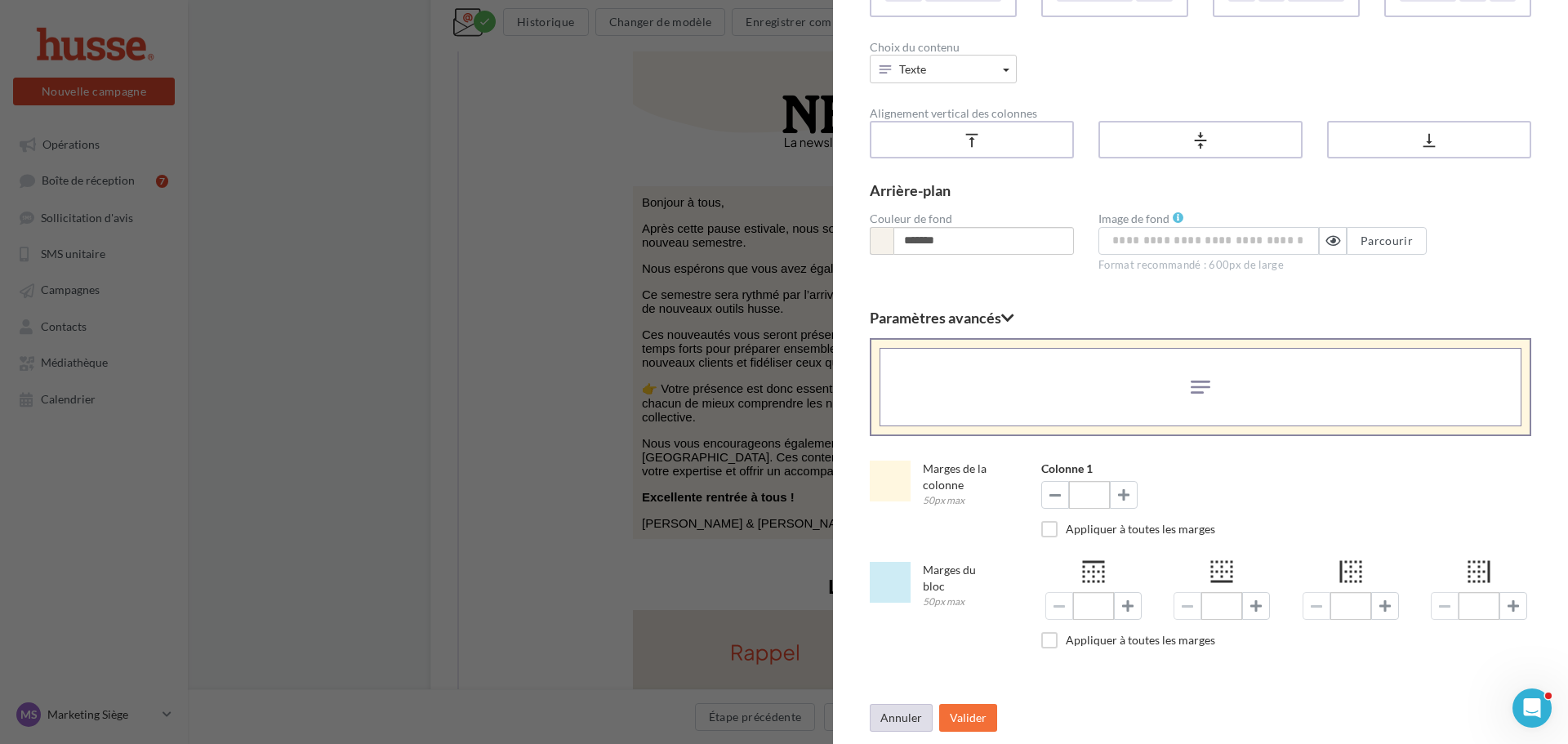
click at [893, 717] on button "Annuler" at bounding box center [901, 718] width 63 height 28
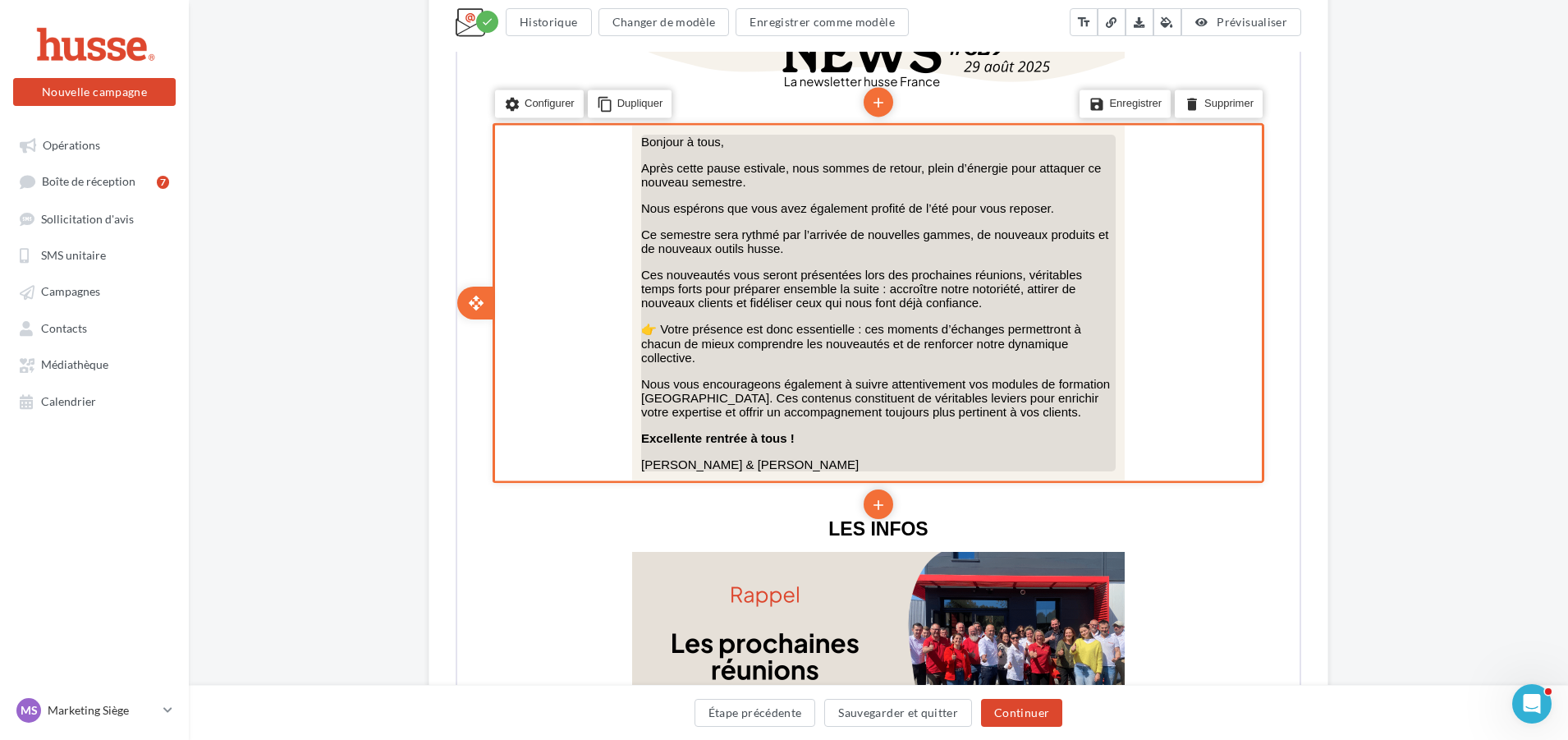
scroll to position [739, 0]
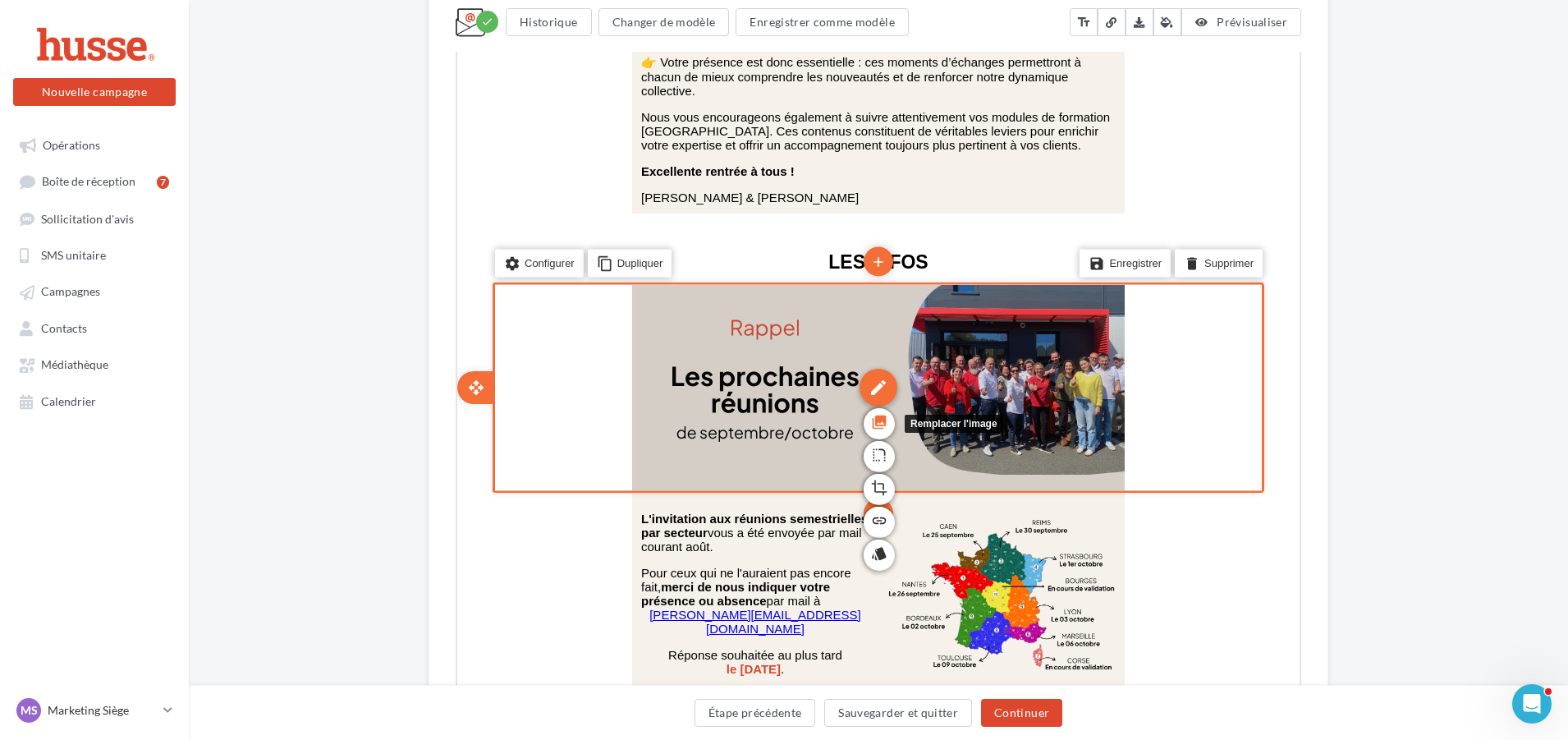
click at [879, 422] on icon "photo_library" at bounding box center [877, 421] width 16 height 28
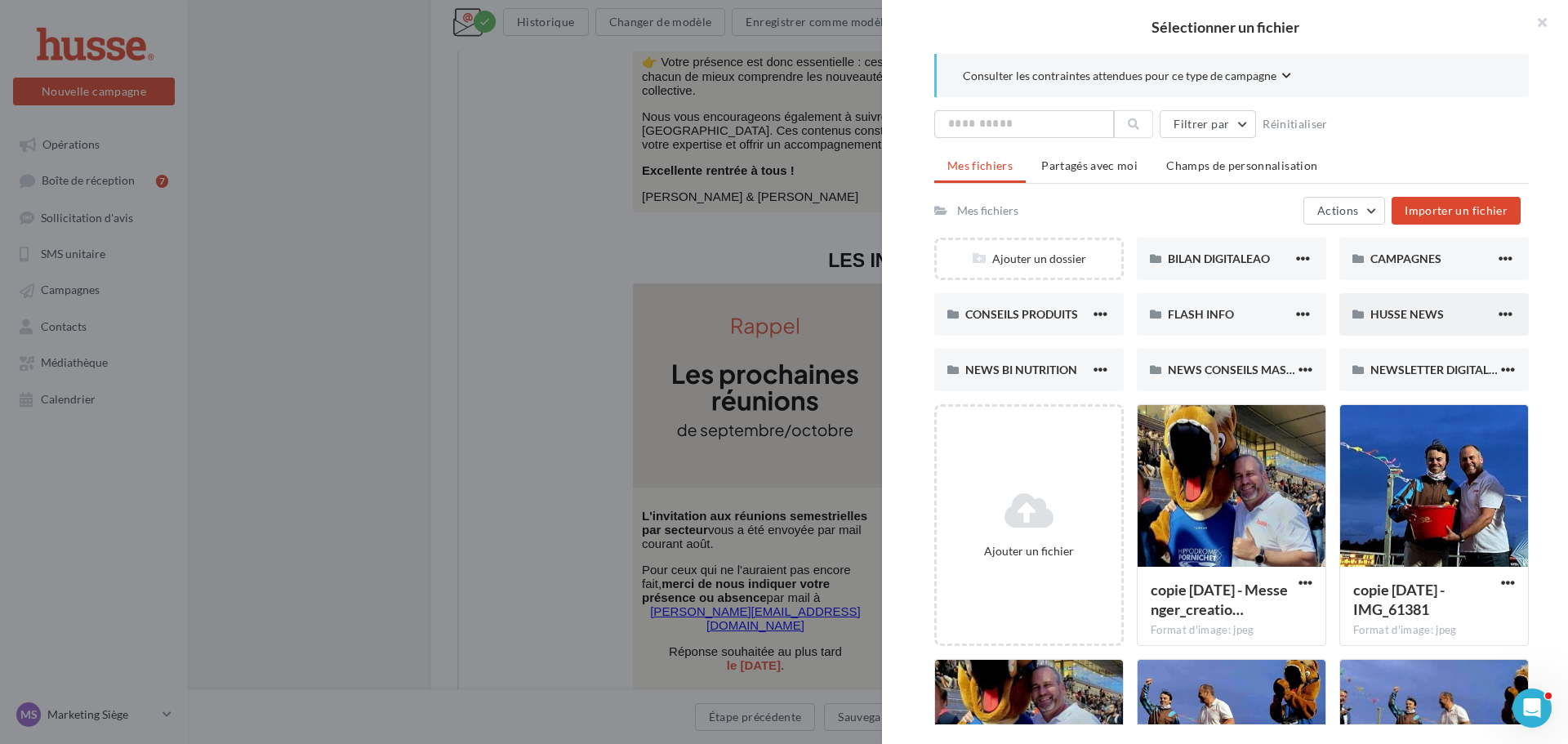
click at [1393, 312] on span "HUSSE NEWS" at bounding box center [1407, 314] width 73 height 14
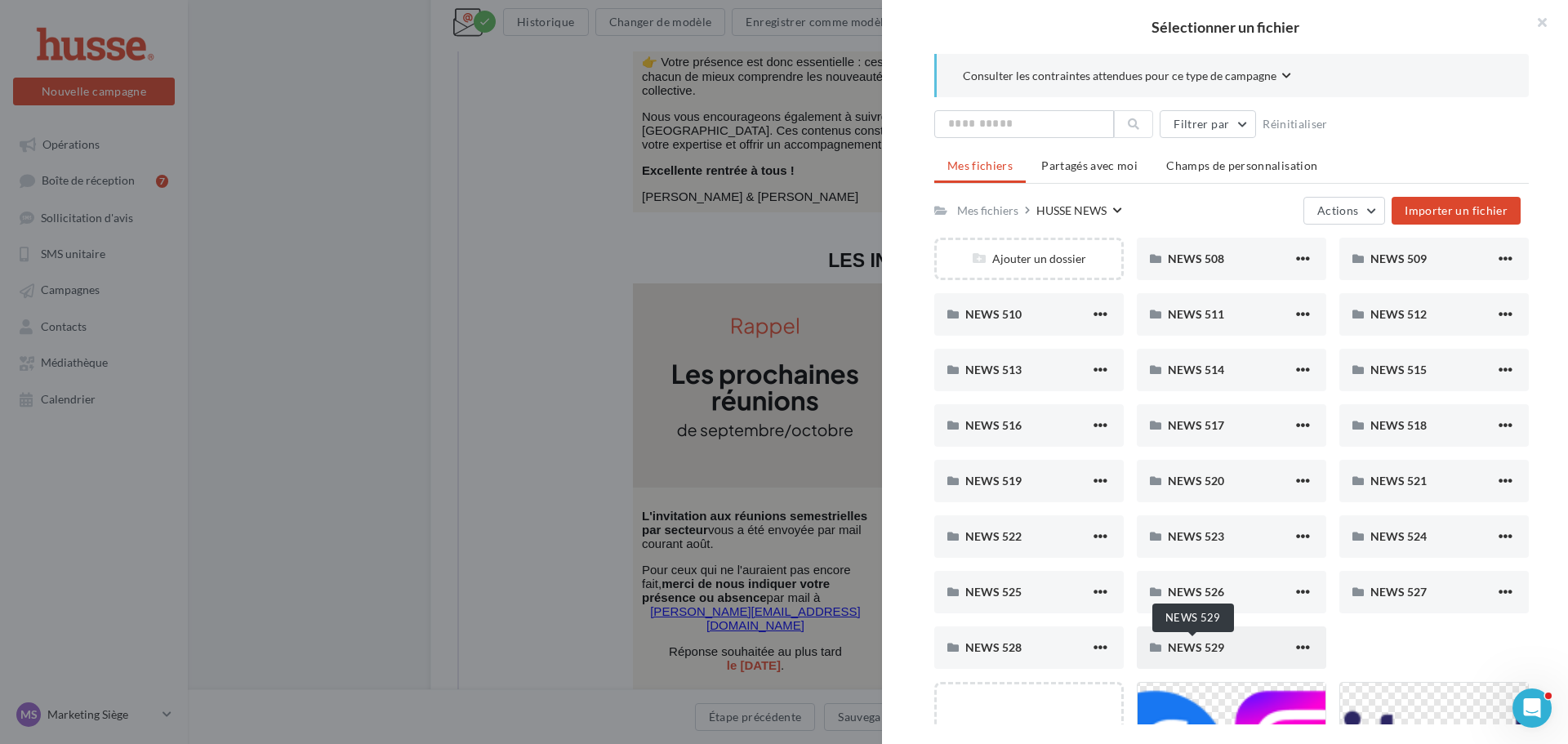
click at [1217, 653] on span "NEWS 529" at bounding box center [1196, 647] width 56 height 14
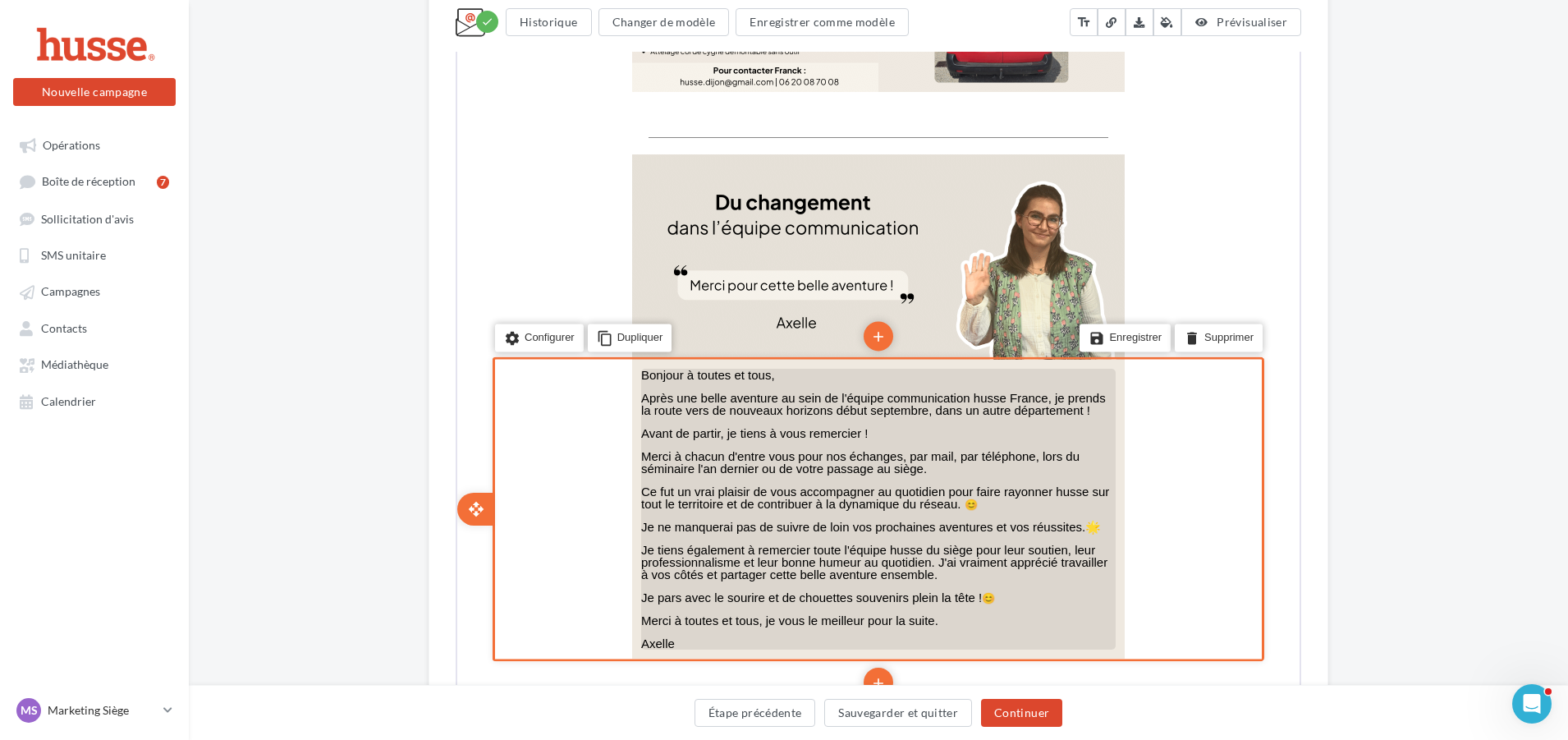
scroll to position [6487, 0]
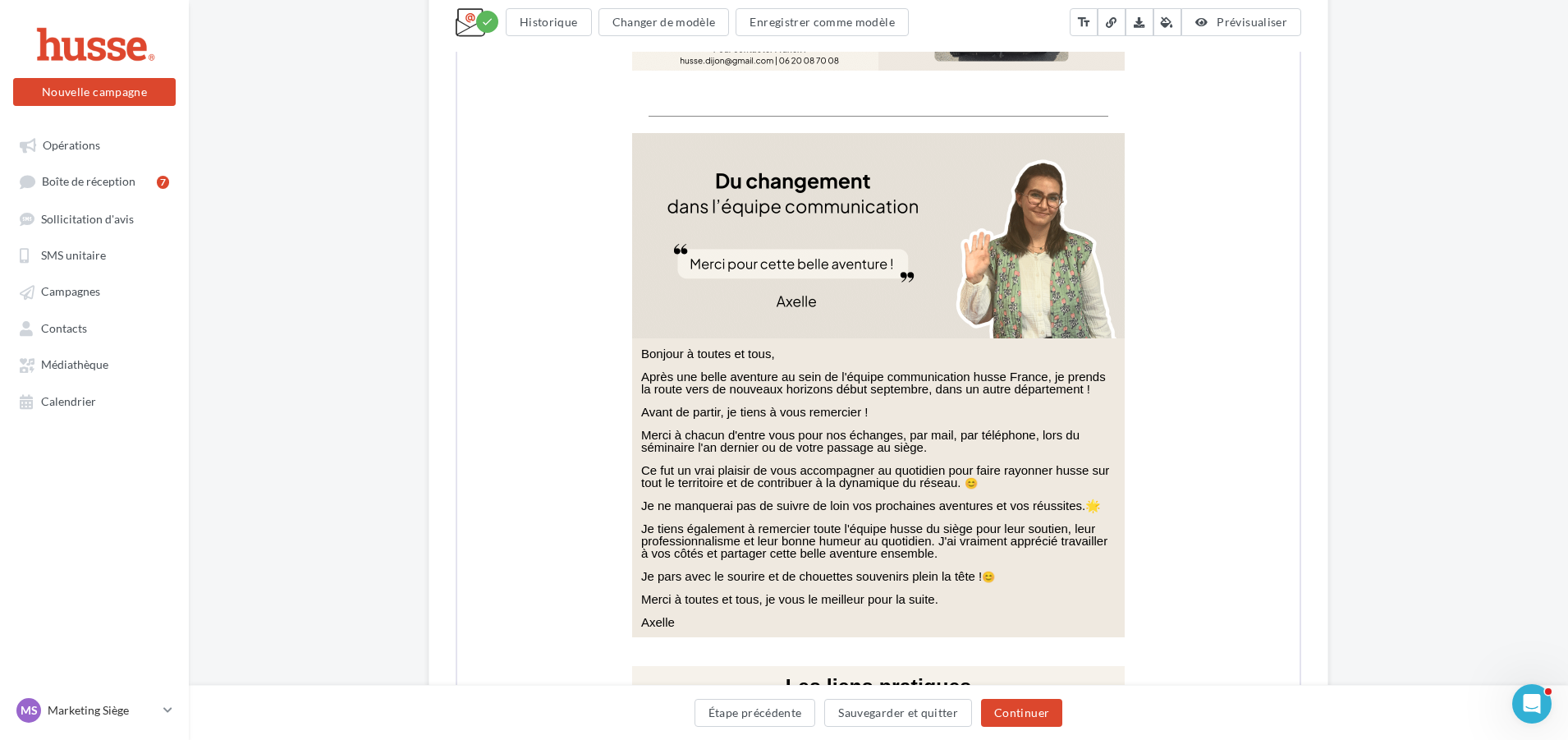
click at [1069, 718] on div "Étape précédente Sauvegarder et quitter Continuer" at bounding box center [879, 717] width 1353 height 35
click at [1056, 723] on button "Continuer" at bounding box center [1022, 713] width 82 height 28
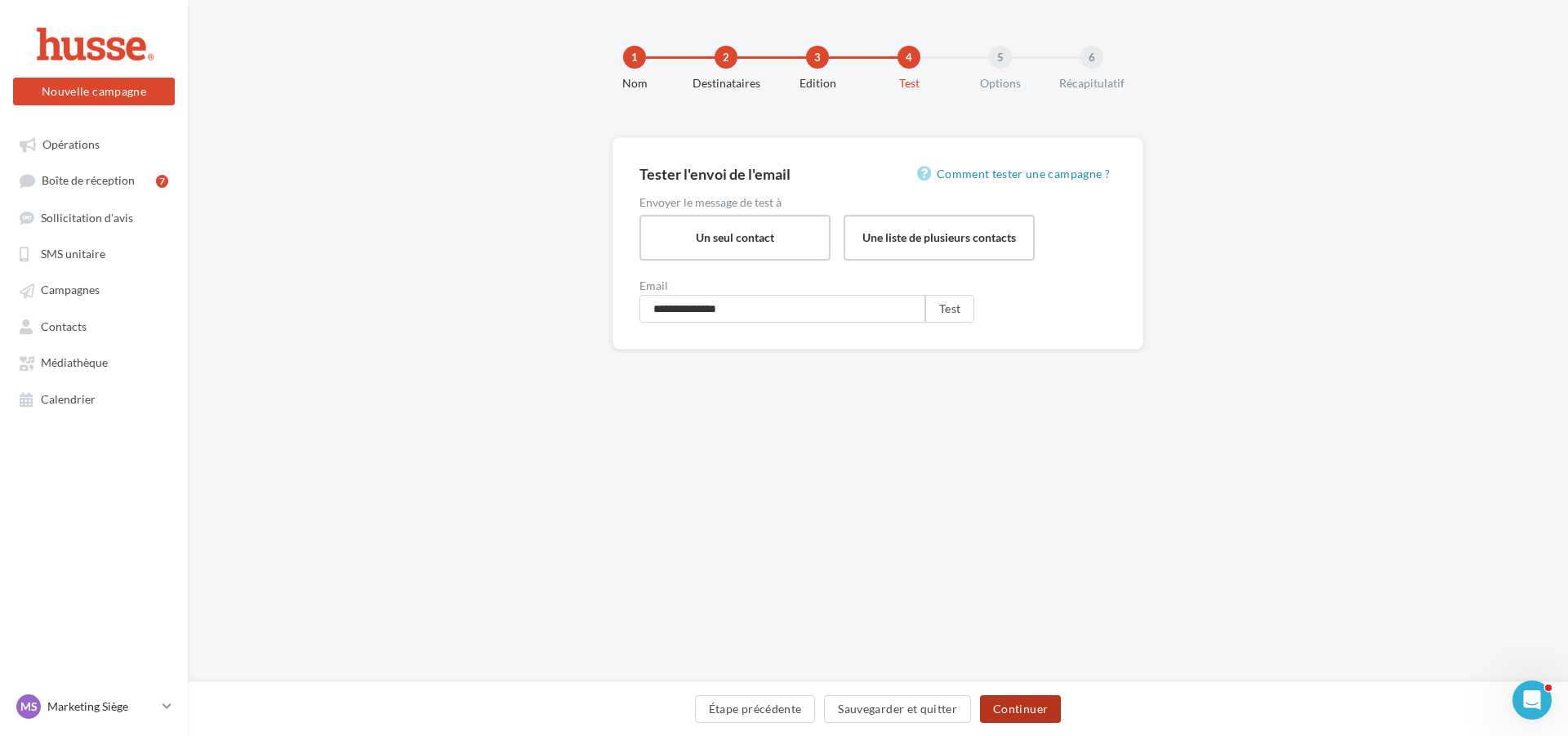
click at [1029, 714] on button "Continuer" at bounding box center [1021, 709] width 81 height 28
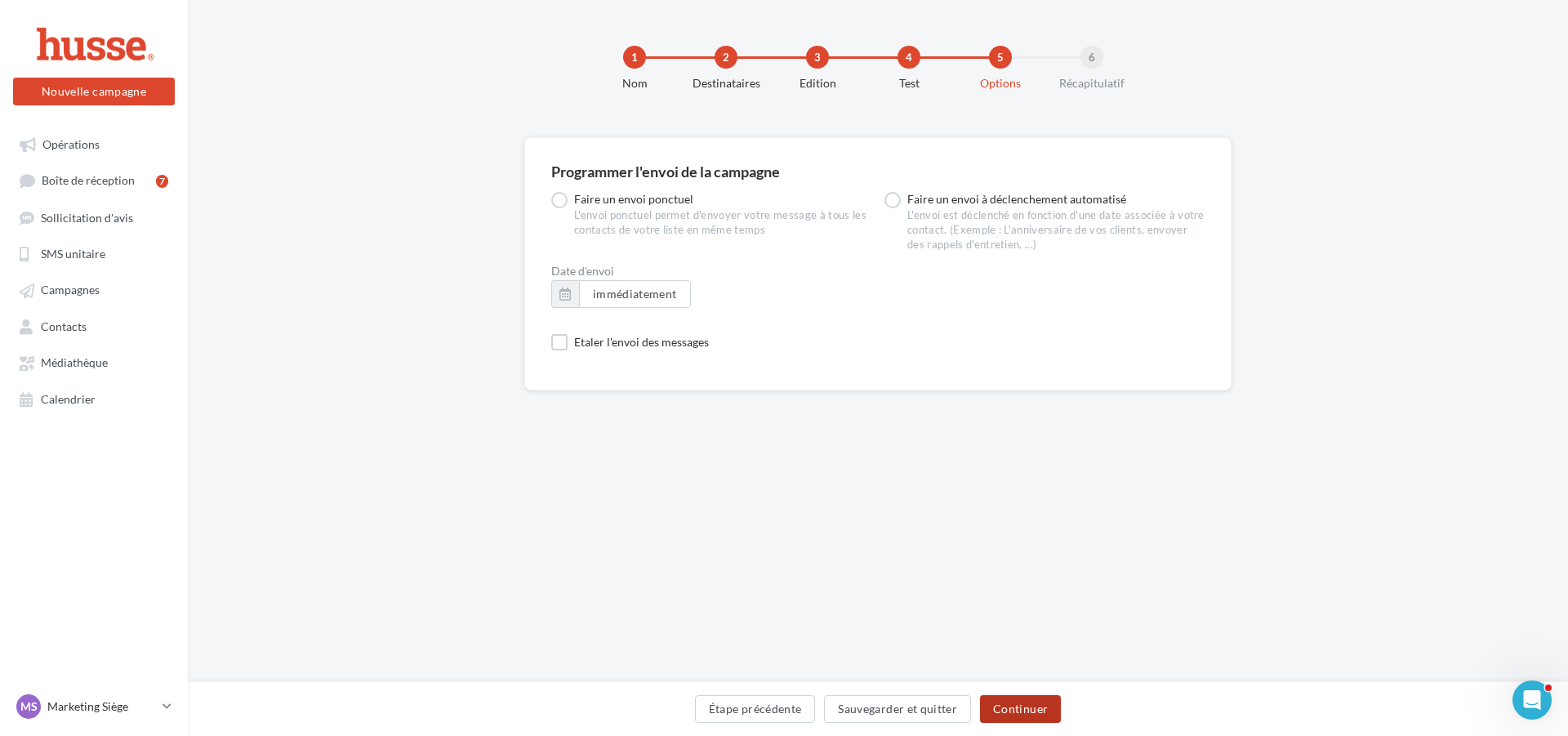
click at [1022, 711] on button "Continuer" at bounding box center [1021, 709] width 81 height 28
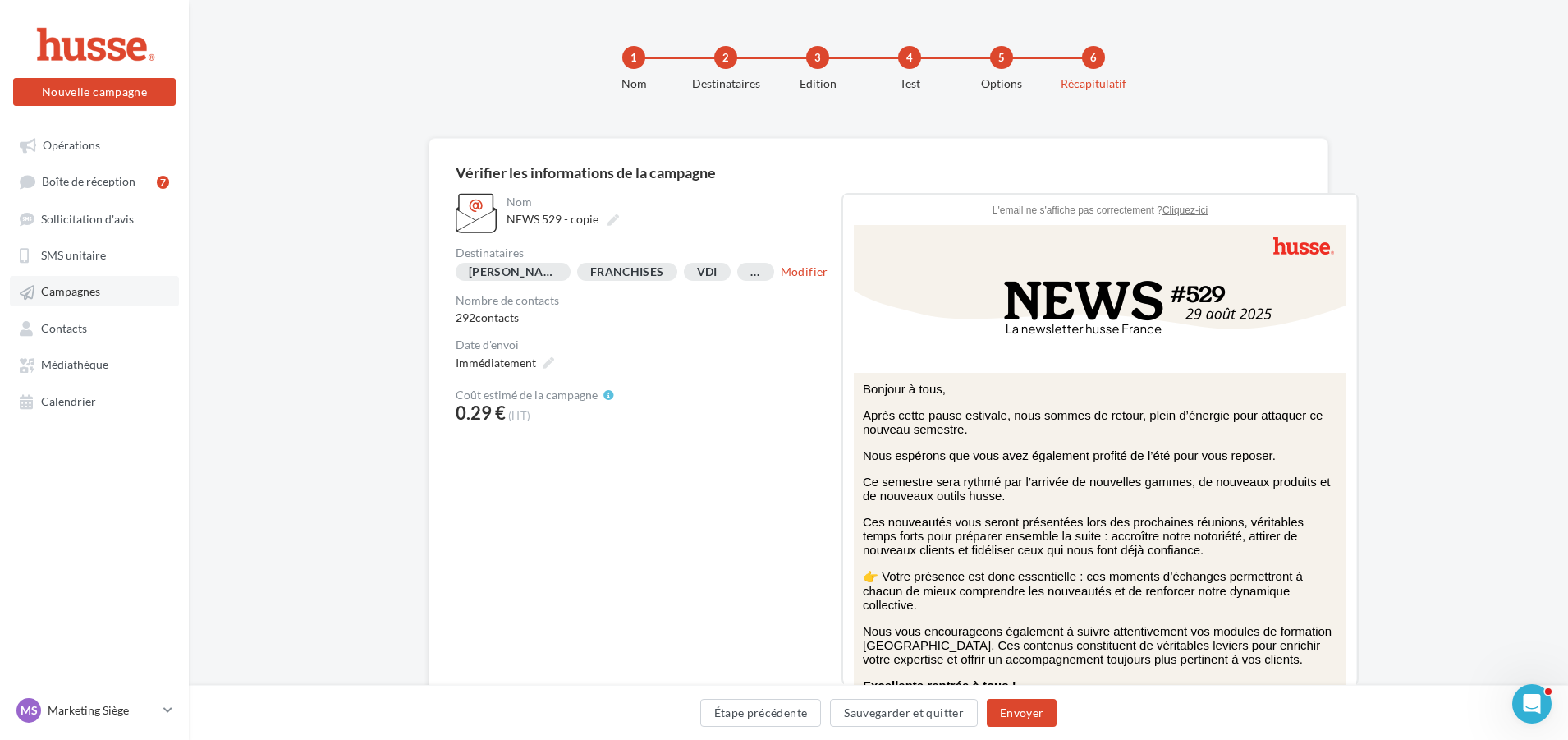
click at [72, 282] on link "Campagnes" at bounding box center [94, 291] width 169 height 29
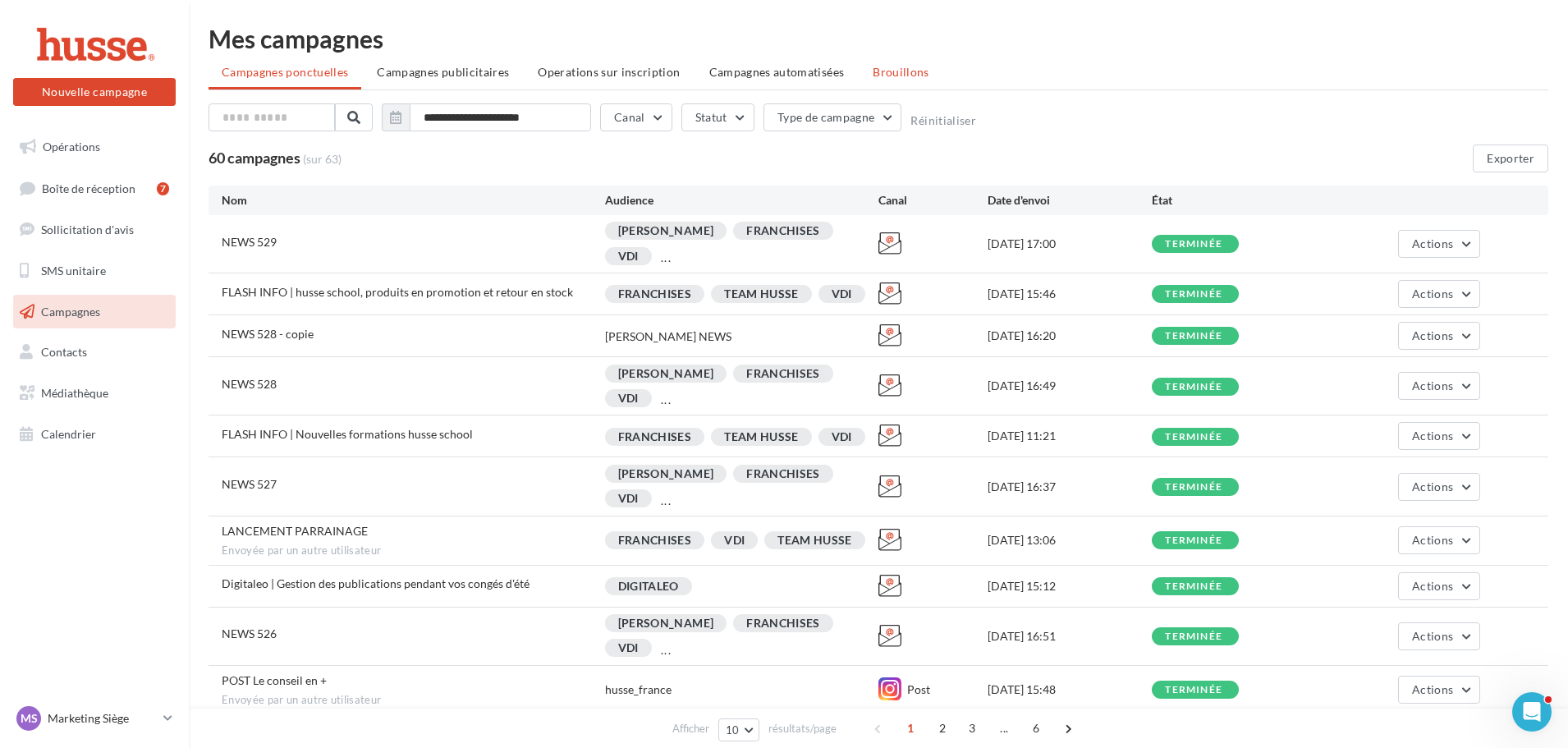
click at [891, 69] on span "Brouillons" at bounding box center [900, 72] width 56 height 14
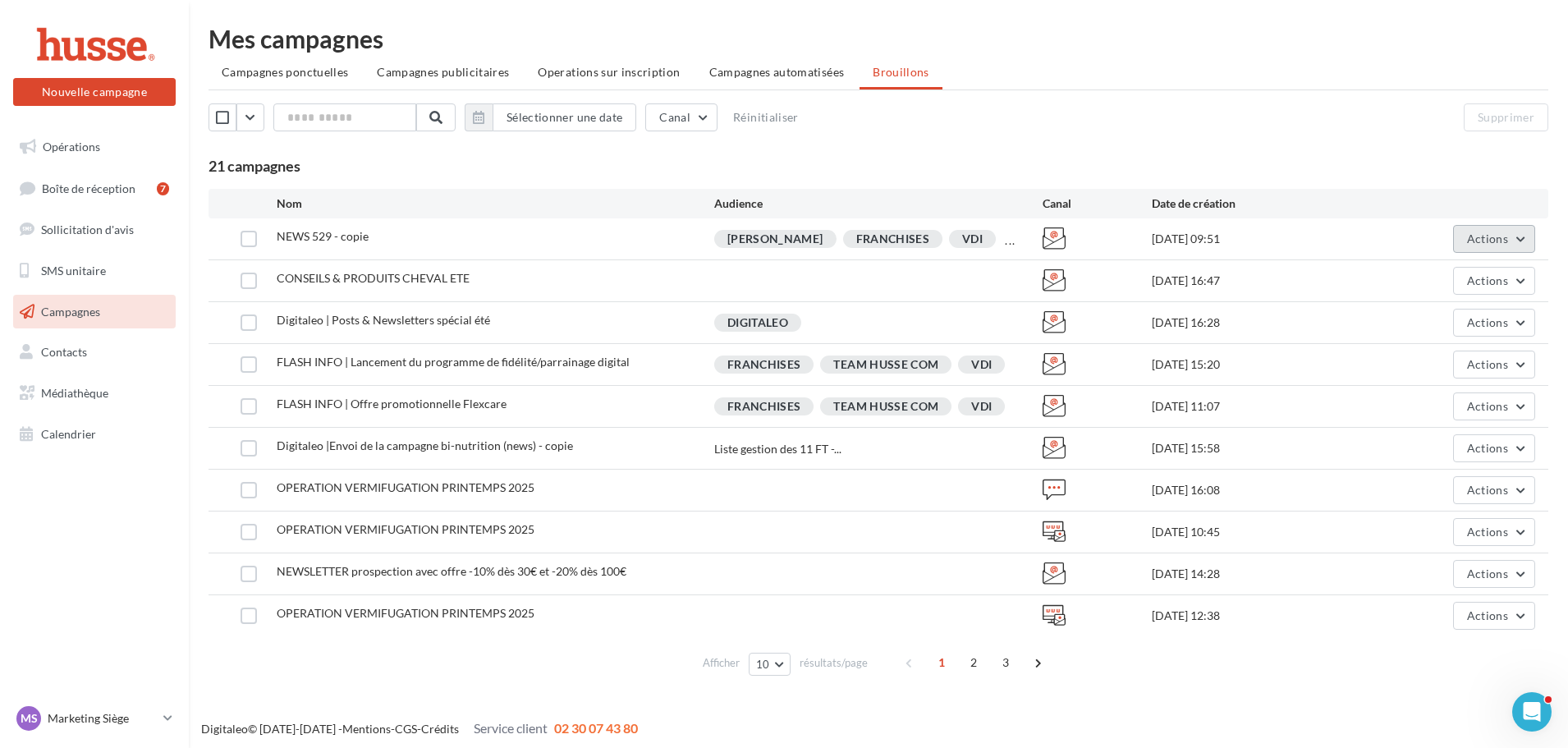
click at [1474, 241] on span "Actions" at bounding box center [1487, 239] width 41 height 14
click at [1397, 401] on button "Supprimer" at bounding box center [1453, 405] width 164 height 43
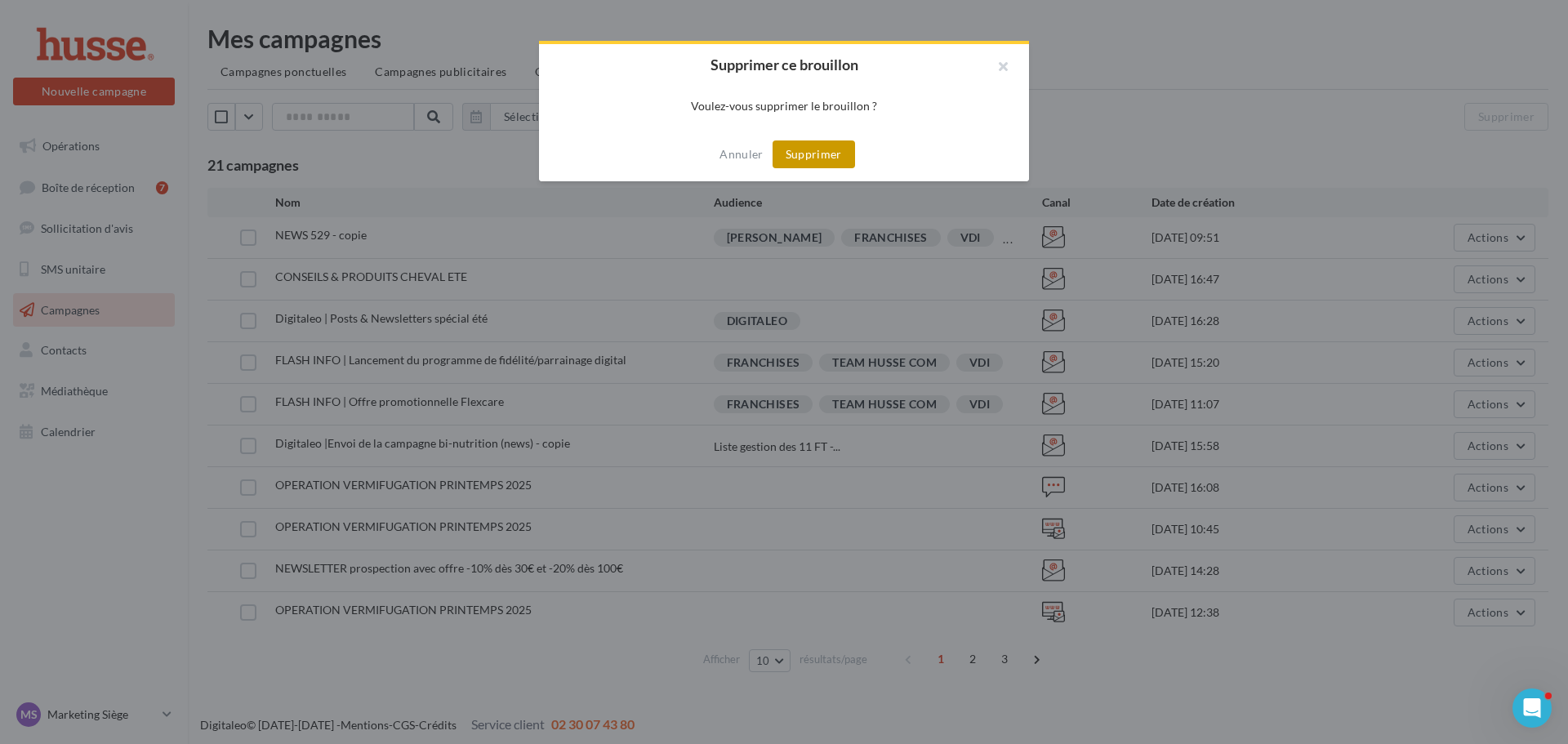
click at [815, 162] on button "Supprimer" at bounding box center [814, 154] width 83 height 28
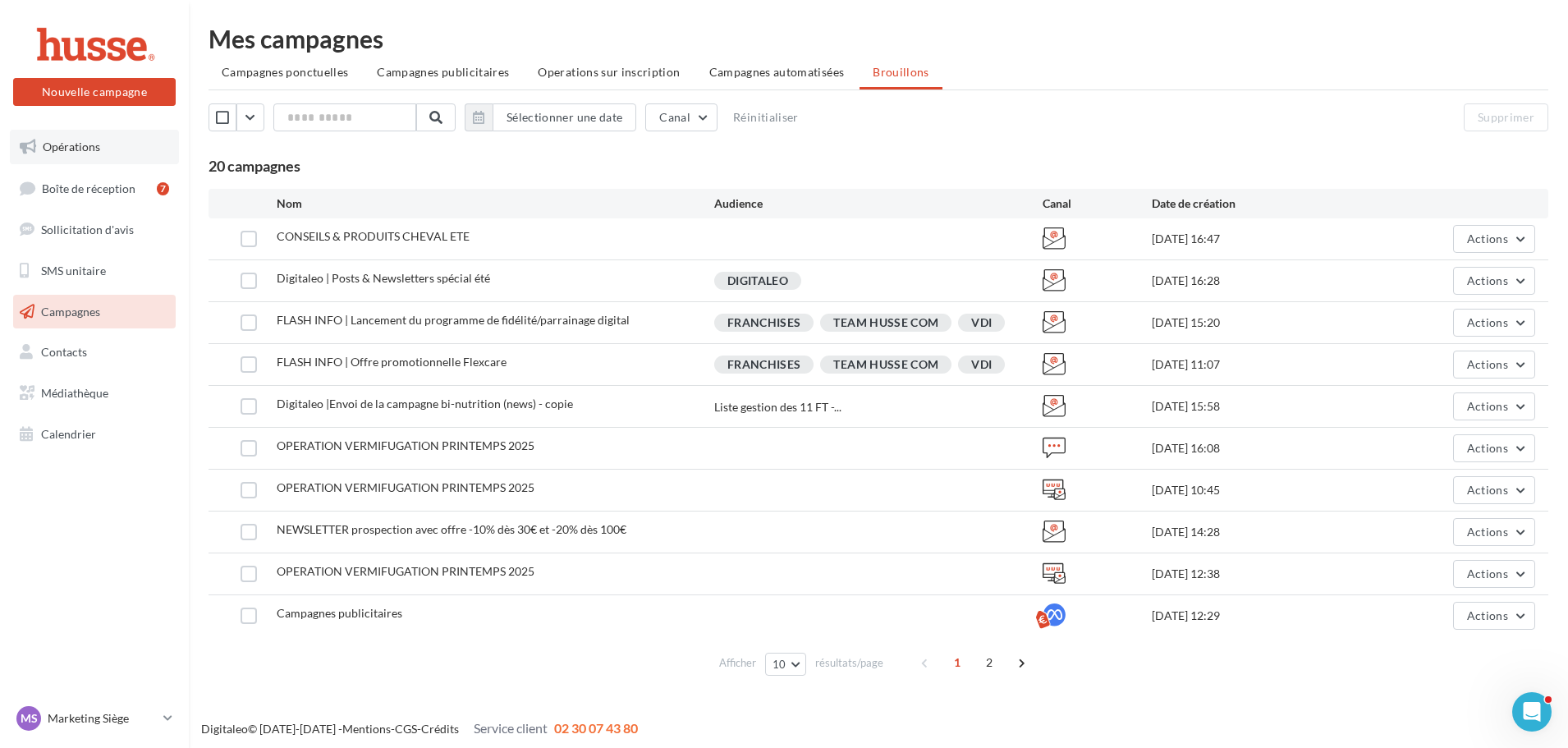
click at [91, 157] on link "Opérations" at bounding box center [94, 148] width 169 height 35
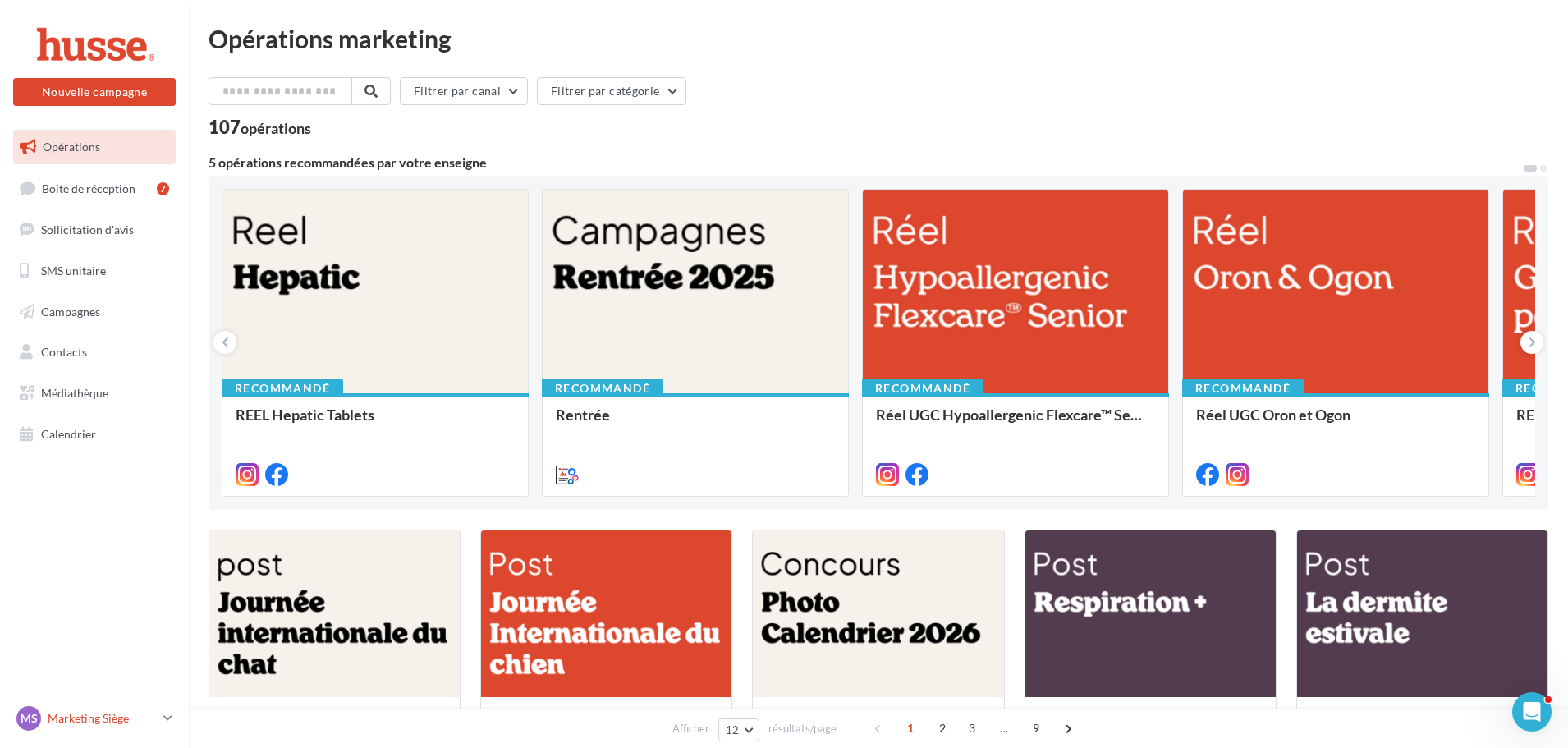
click at [167, 715] on icon at bounding box center [167, 718] width 9 height 14
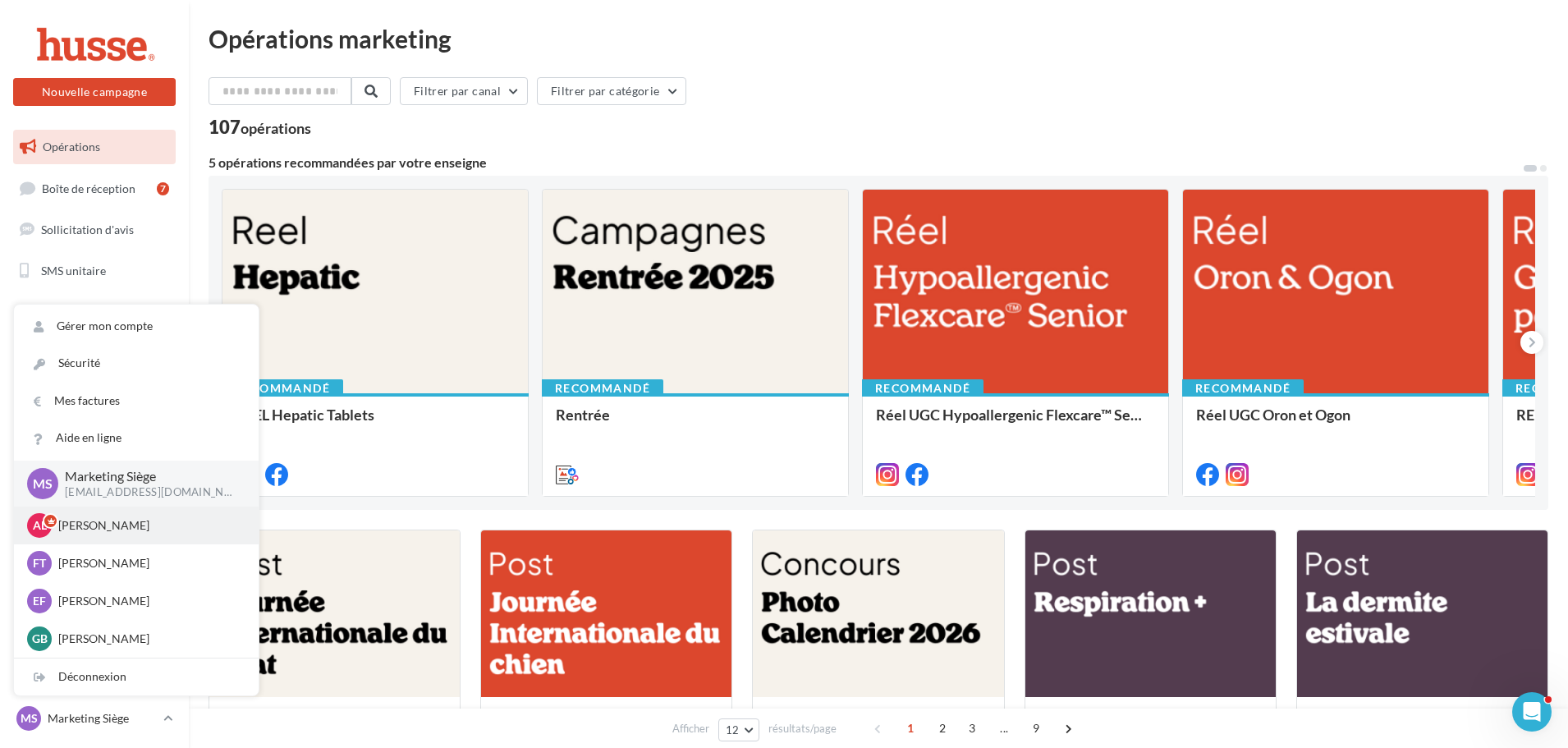
click at [117, 516] on div "AL [PERSON_NAME].l" at bounding box center [136, 526] width 219 height 24
